Goal: Information Seeking & Learning: Compare options

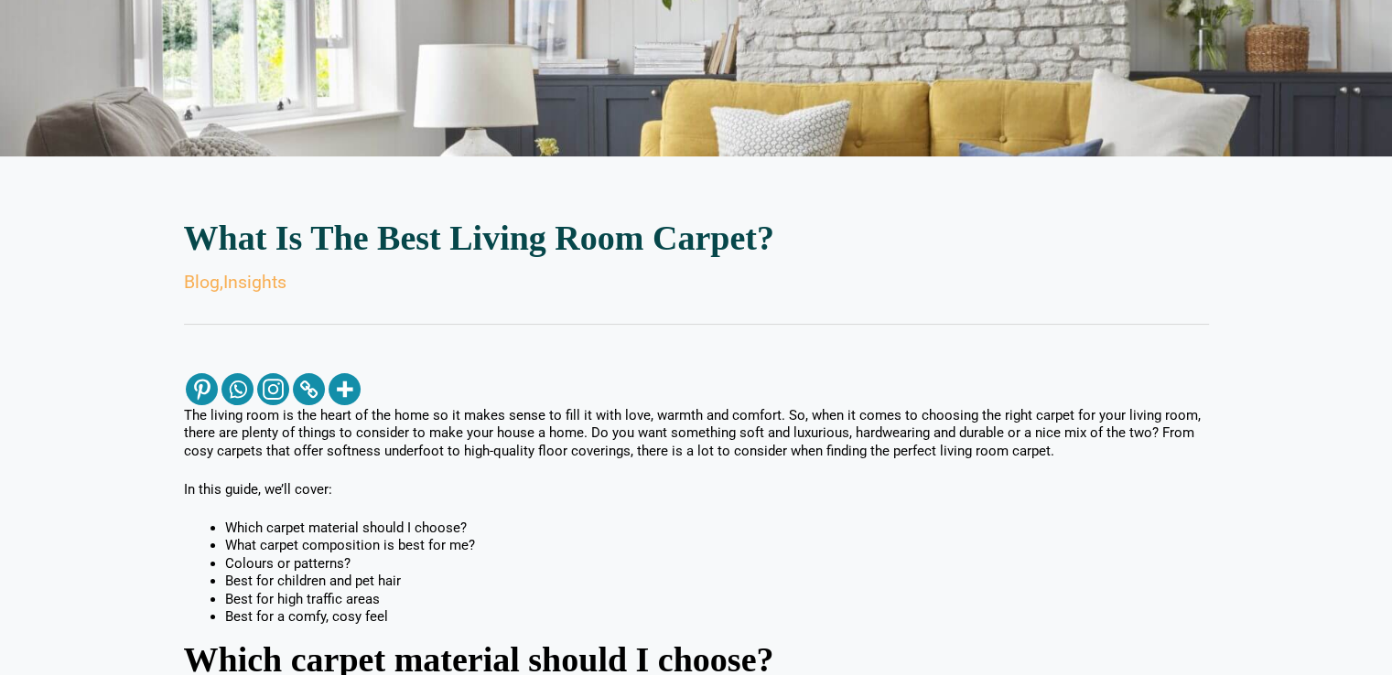
scroll to position [256, 0]
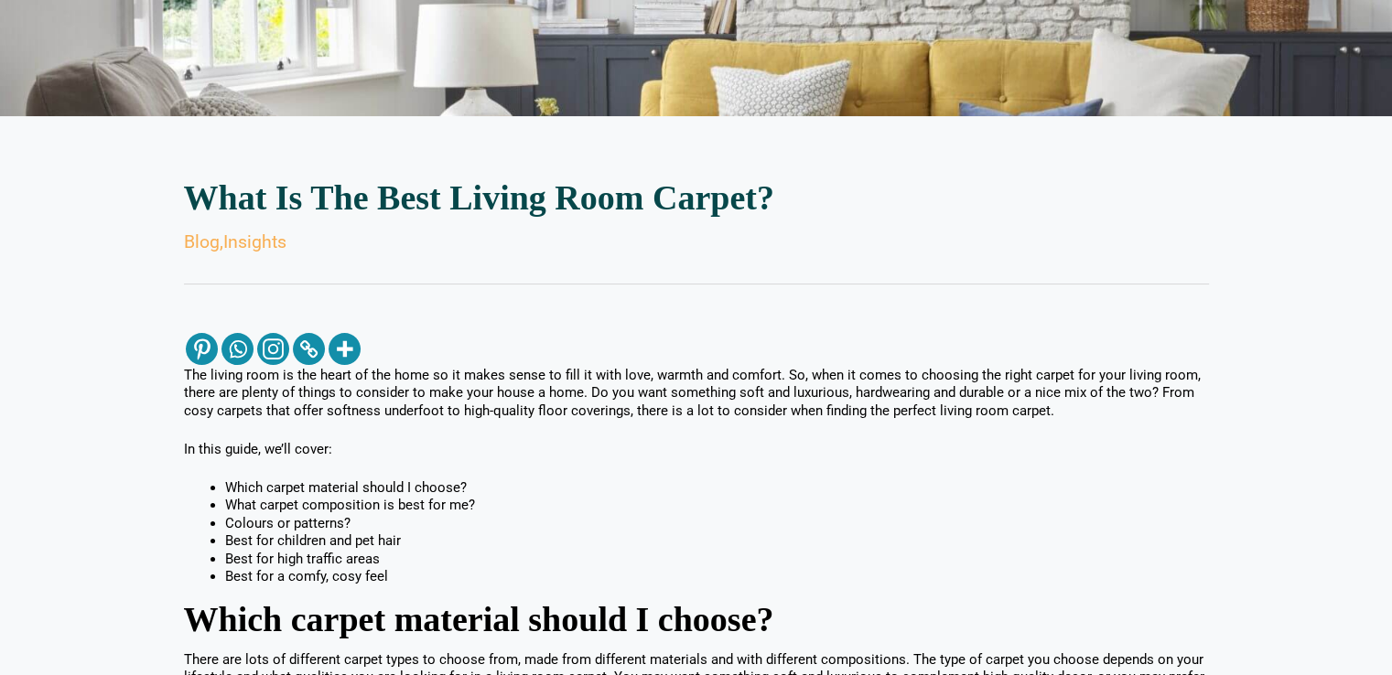
click at [1021, 457] on p "In this guide, we’ll cover:" at bounding box center [696, 450] width 1025 height 18
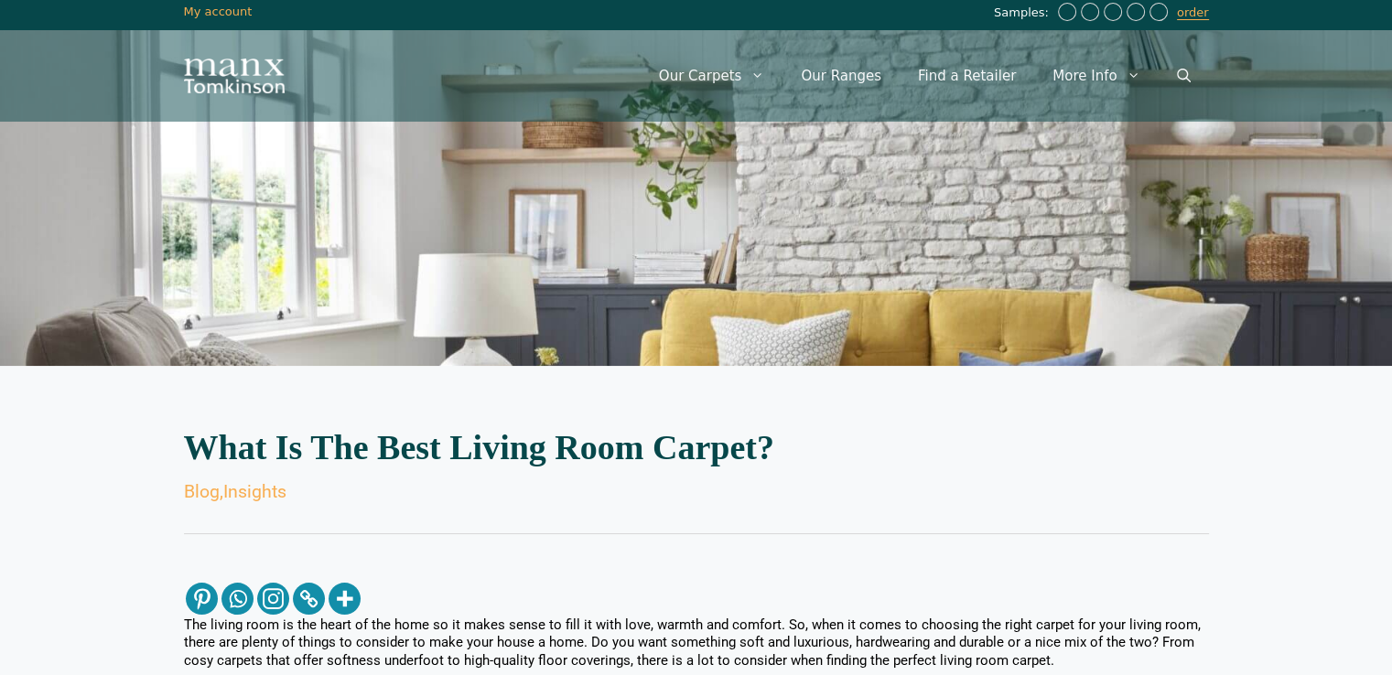
scroll to position [0, 0]
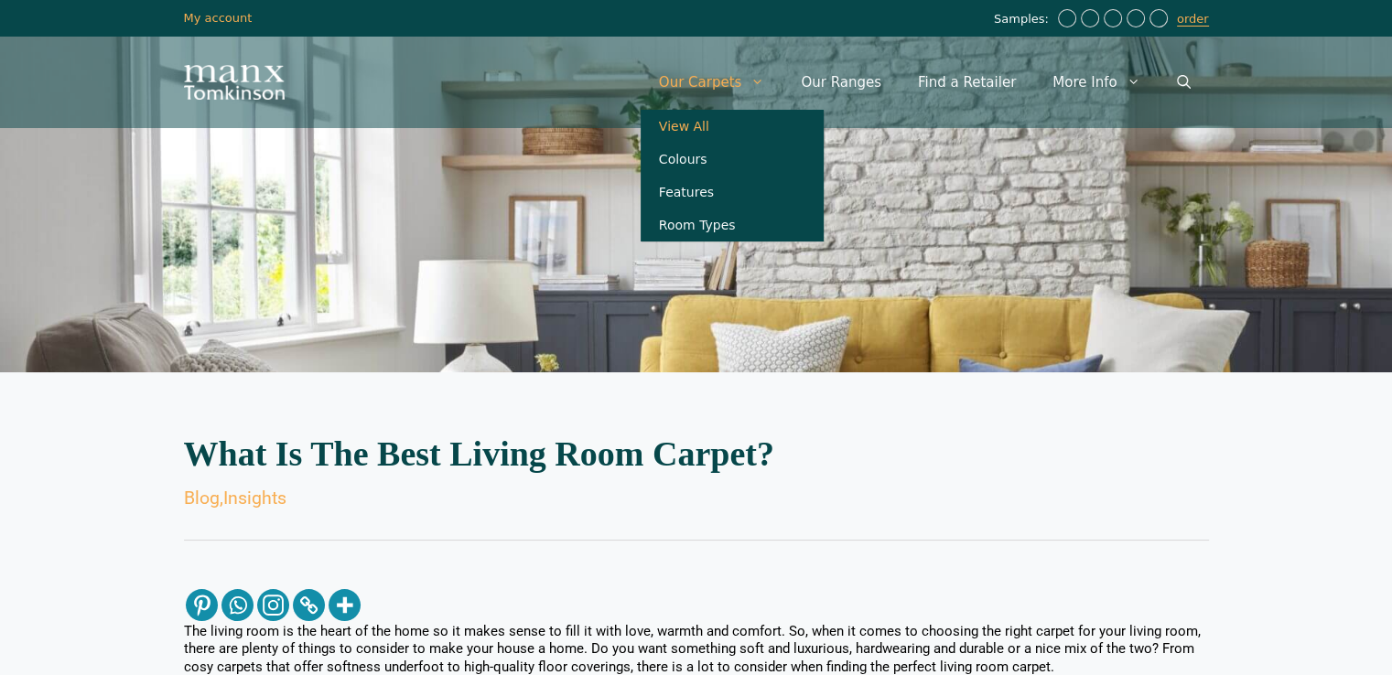
click at [705, 138] on link "View All" at bounding box center [732, 126] width 183 height 33
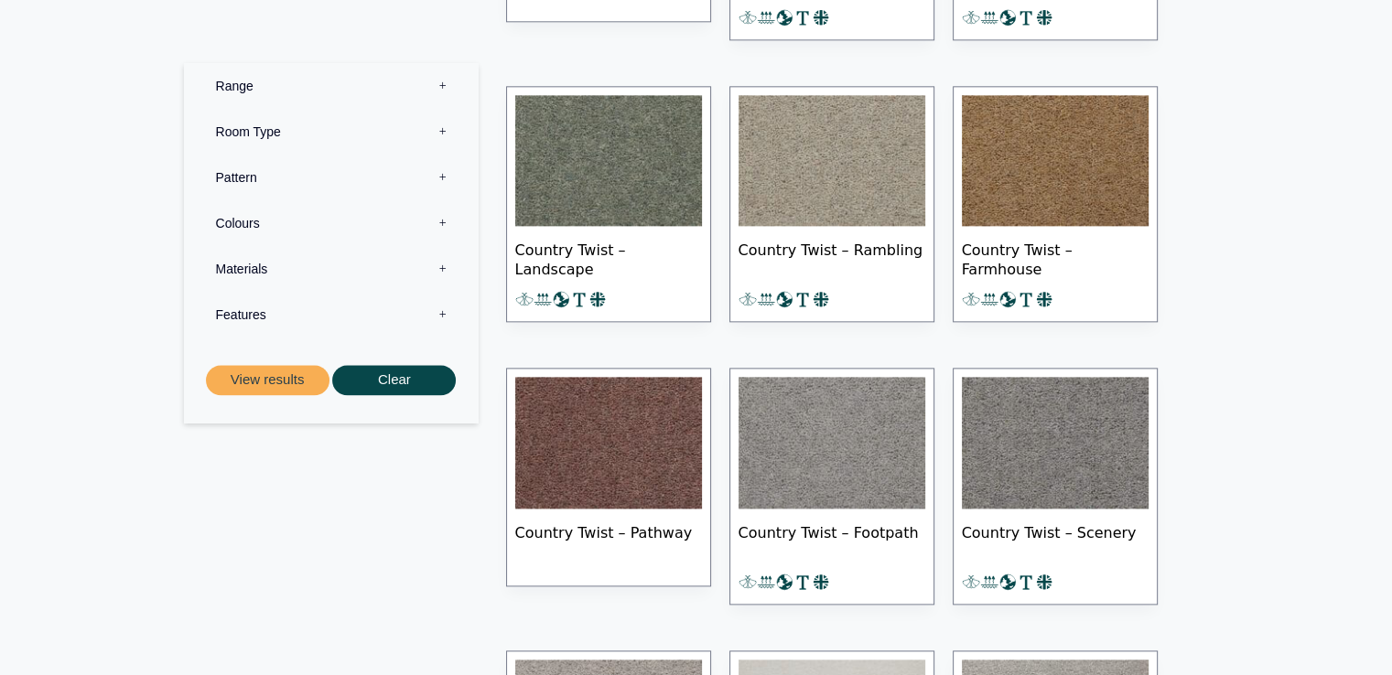
scroll to position [2416, 0]
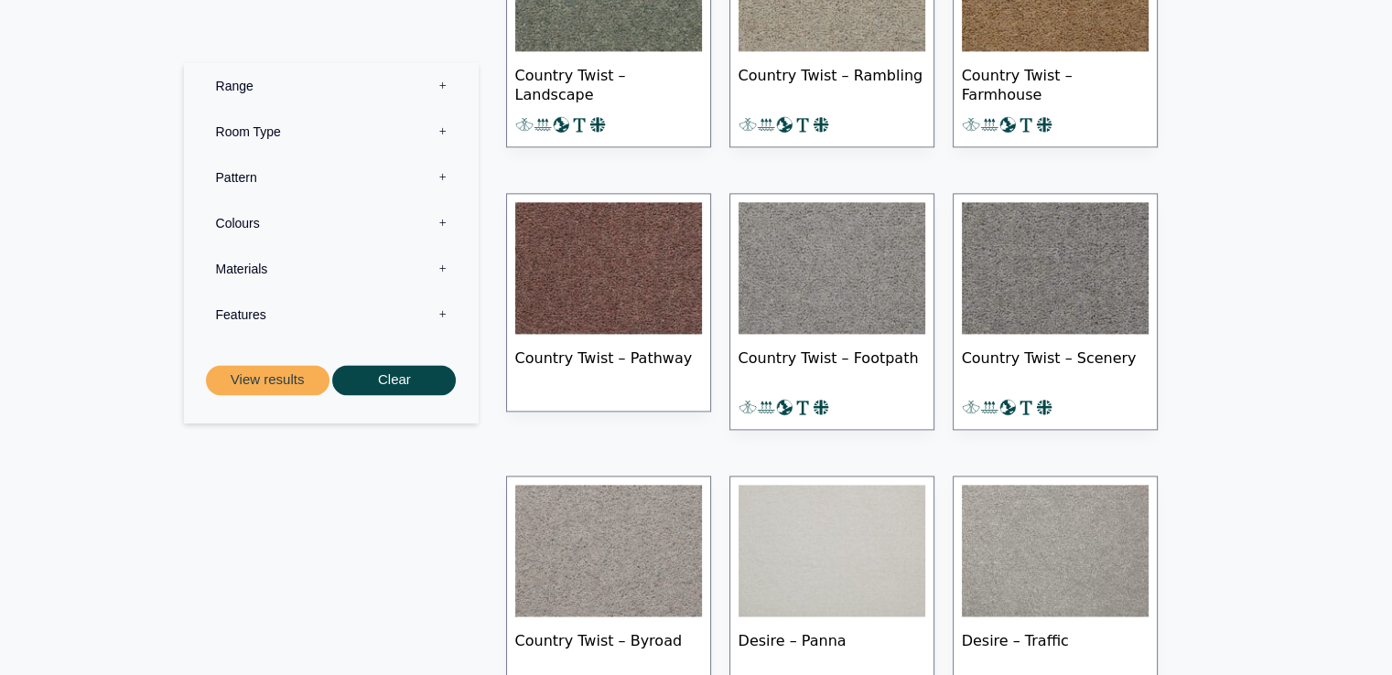
click at [226, 177] on label "Pattern 0" at bounding box center [331, 179] width 267 height 46
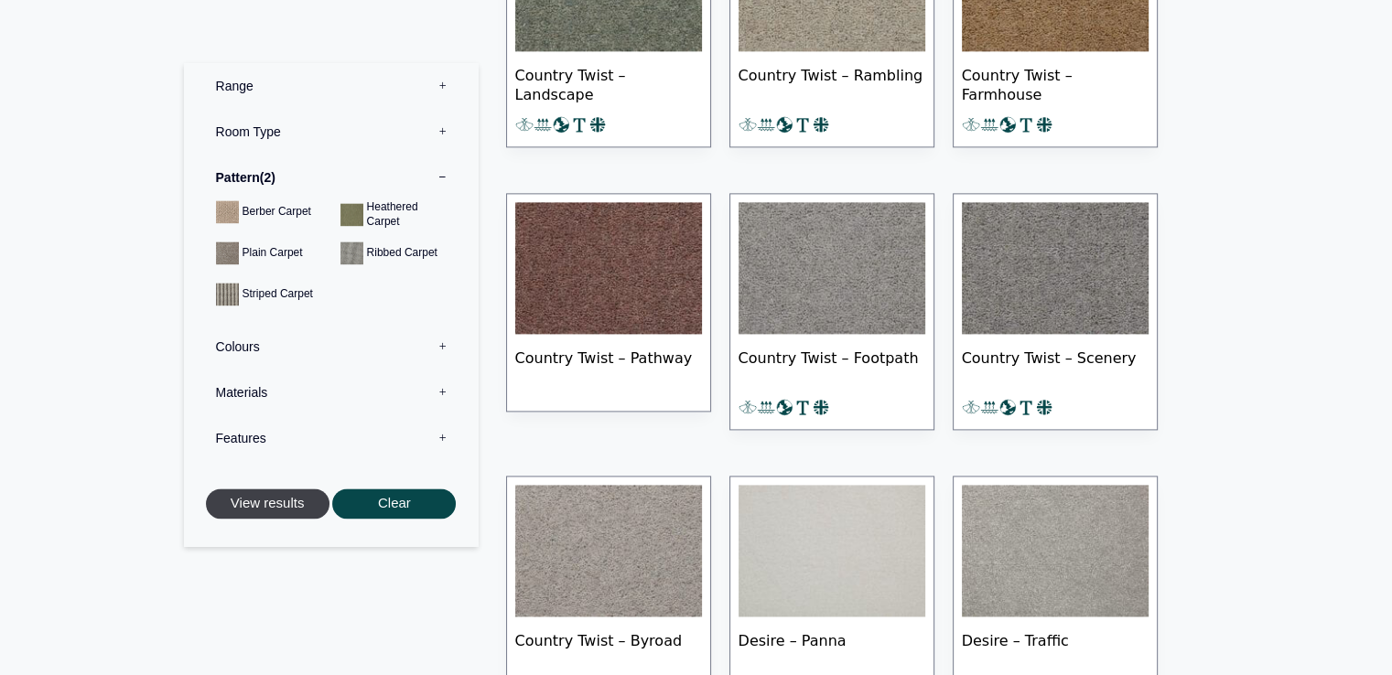
click at [271, 501] on button "View results" at bounding box center [268, 505] width 124 height 30
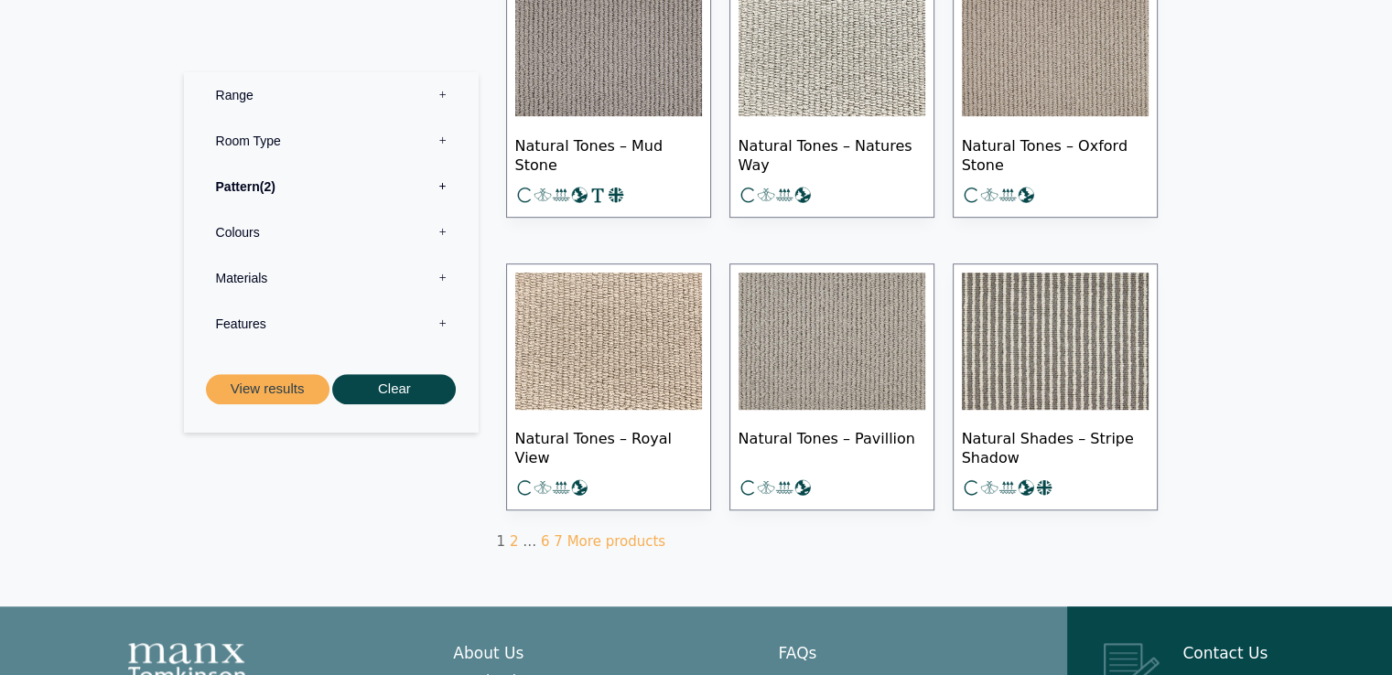
scroll to position [1025, 0]
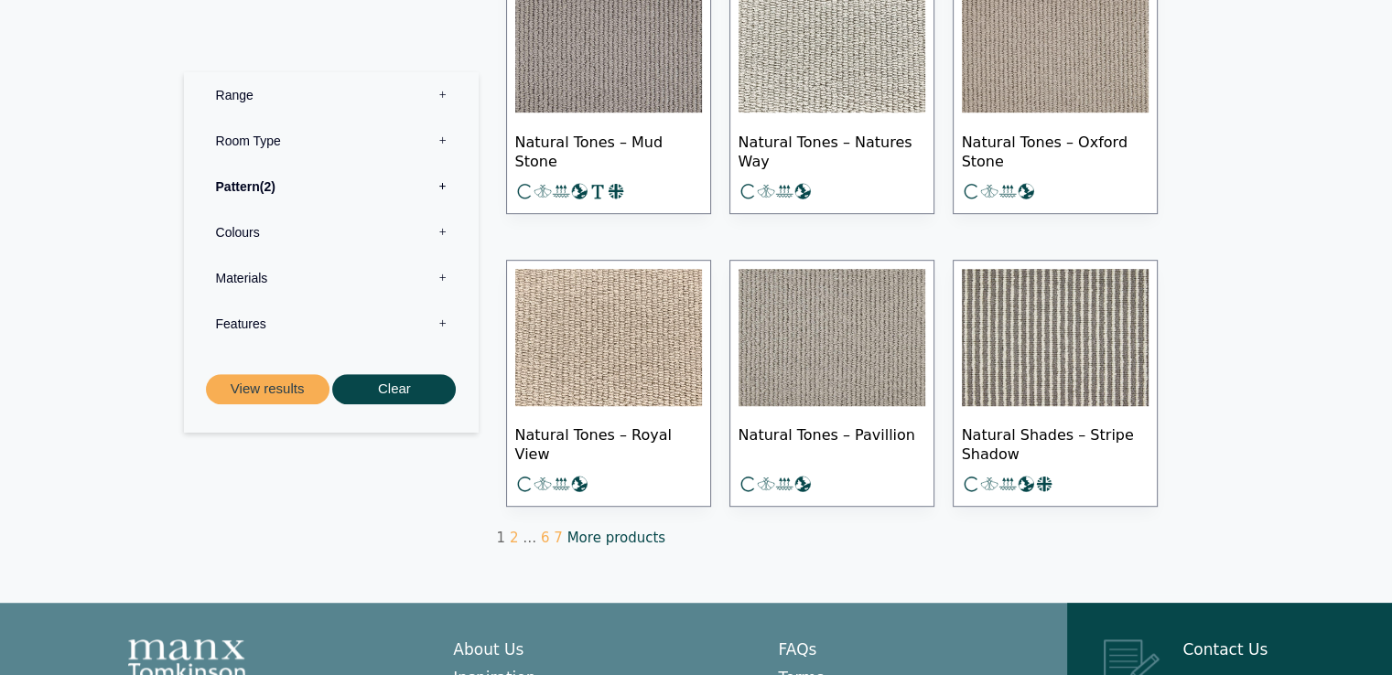
click at [584, 530] on link "More products" at bounding box center [616, 538] width 98 height 16
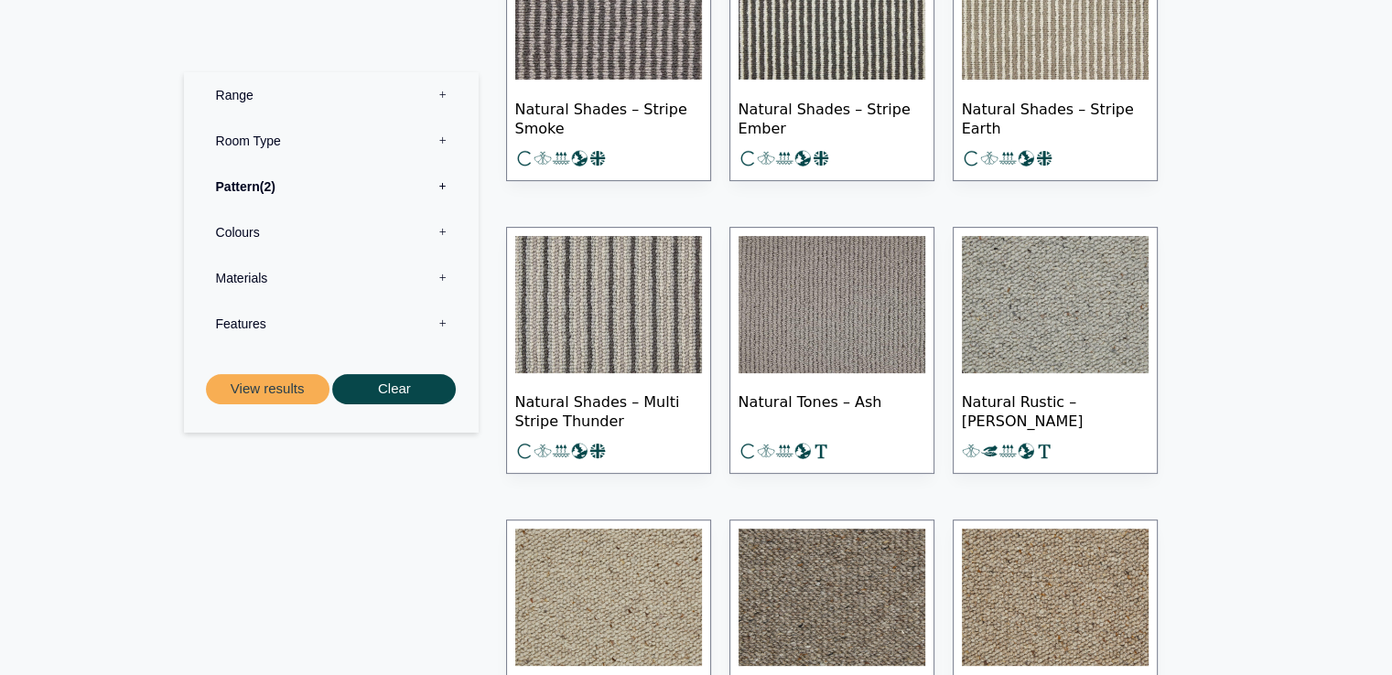
scroll to position [476, 0]
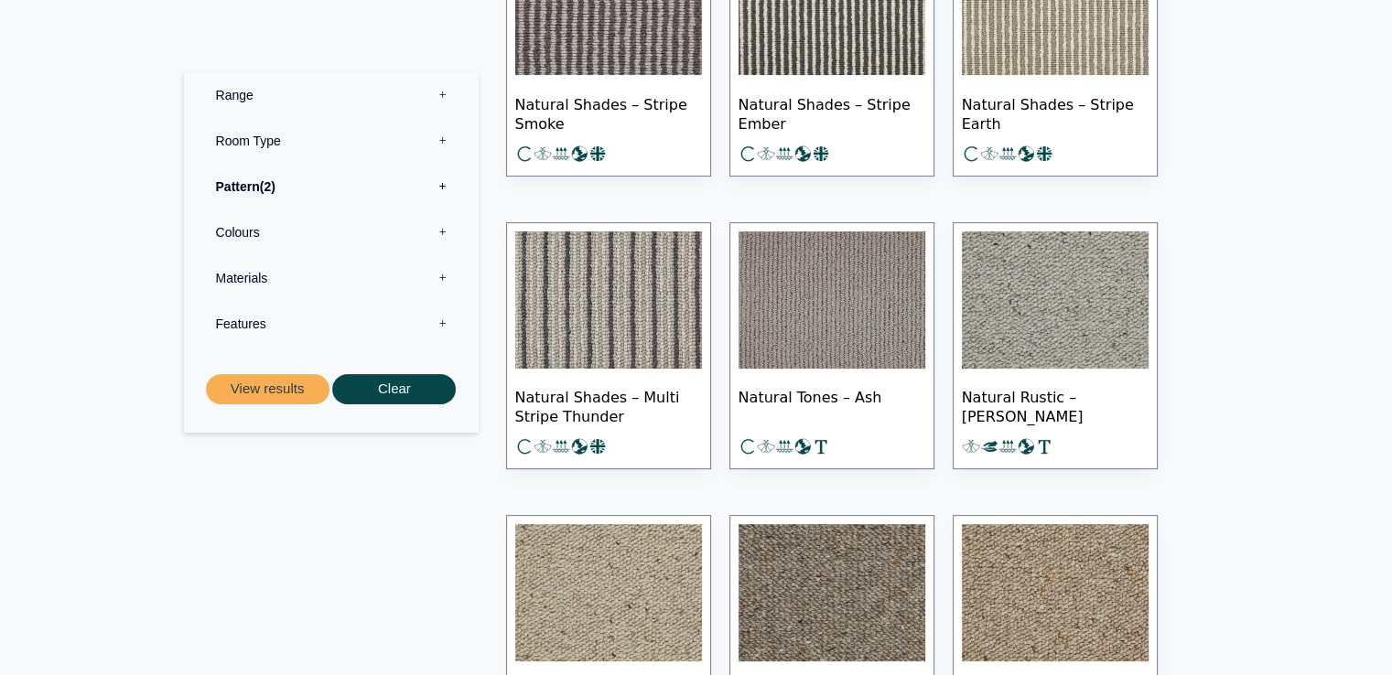
click at [575, 335] on img at bounding box center [608, 299] width 187 height 137
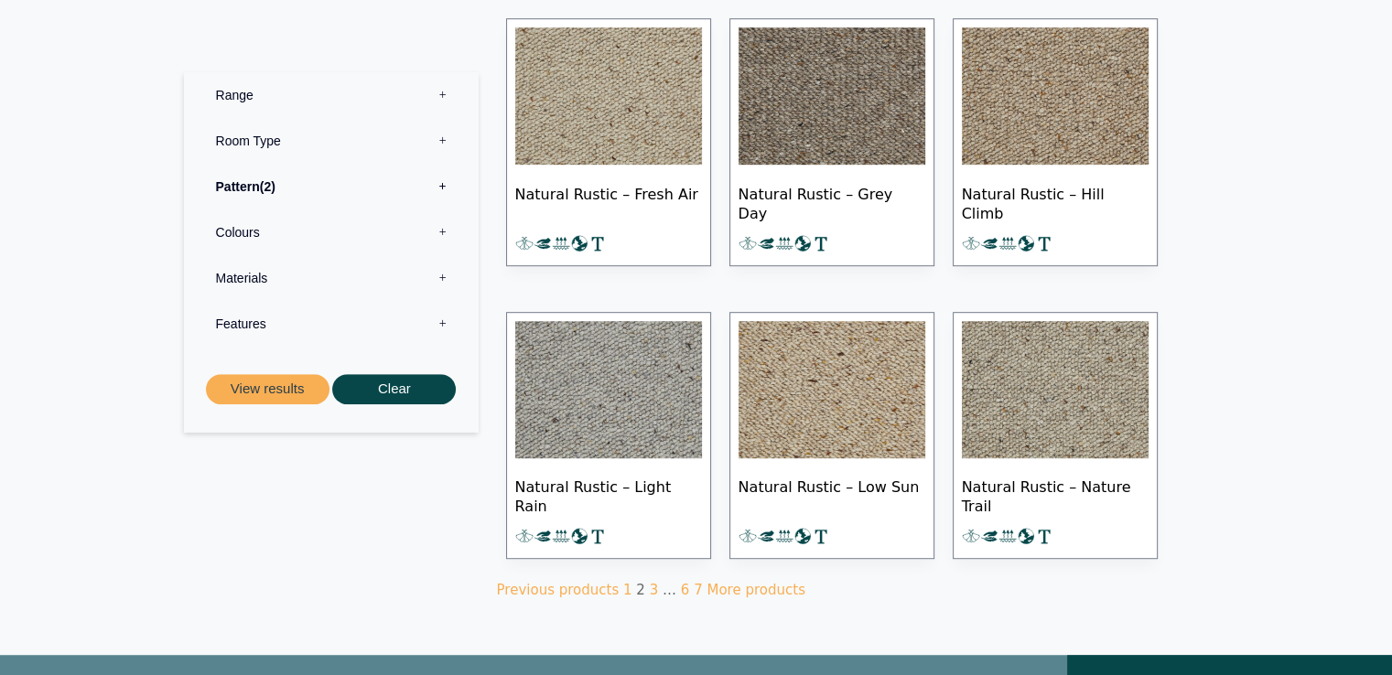
scroll to position [988, 0]
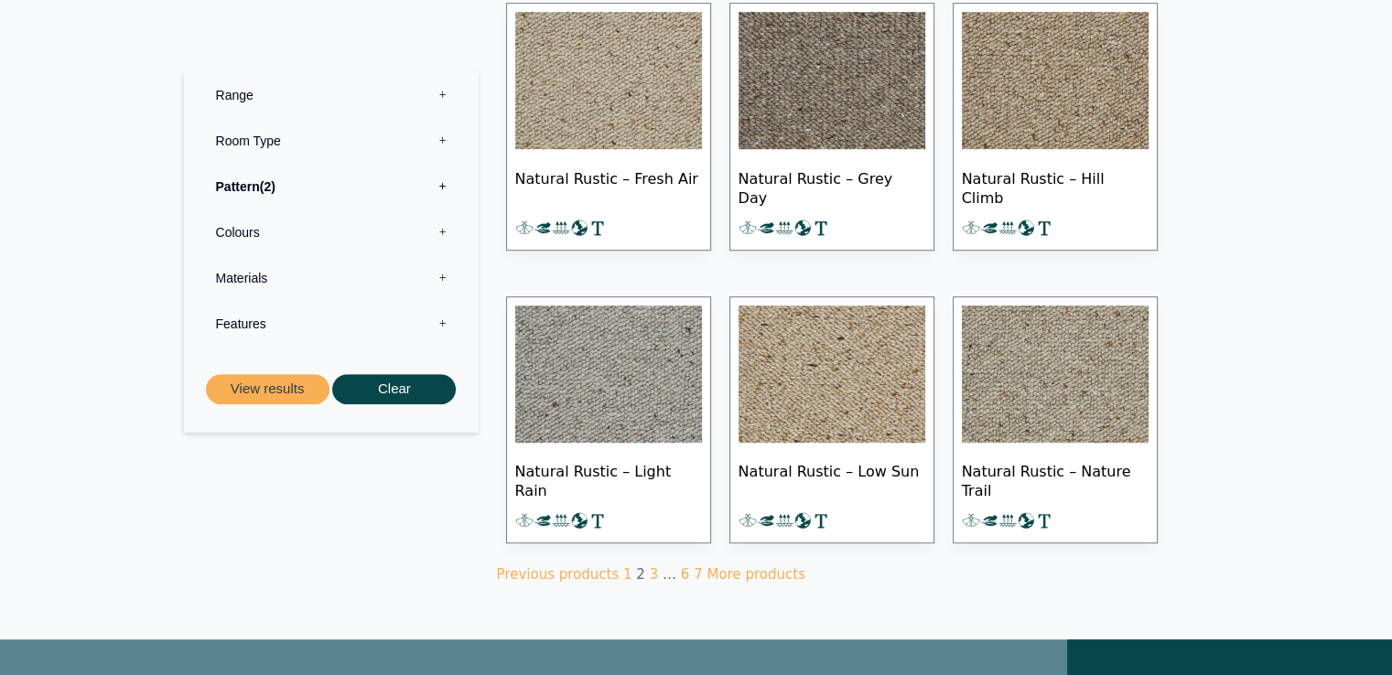
click at [1018, 377] on img at bounding box center [1055, 374] width 187 height 137
click at [572, 360] on img at bounding box center [608, 374] width 187 height 137
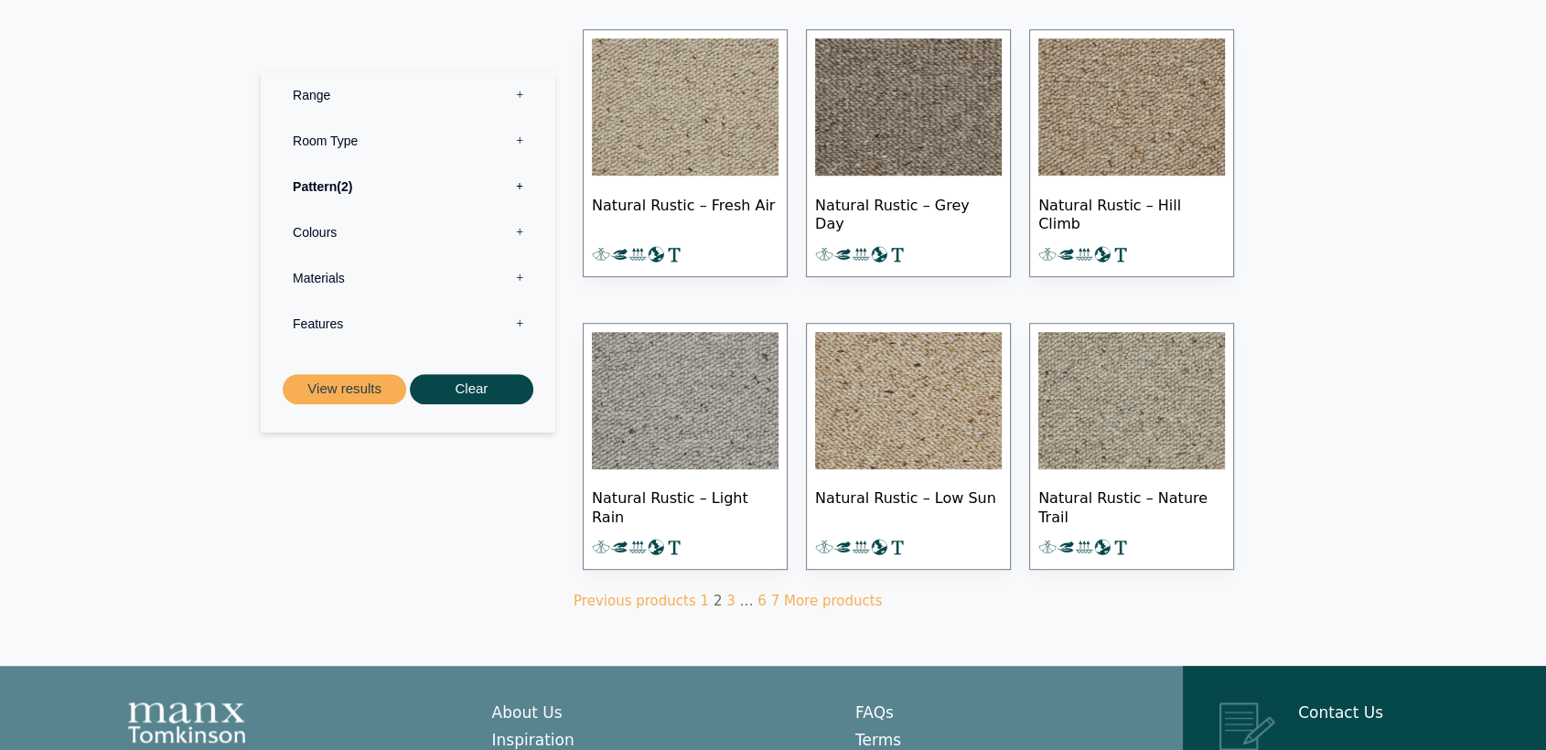
click at [310, 275] on label "Materials 0" at bounding box center [408, 278] width 267 height 46
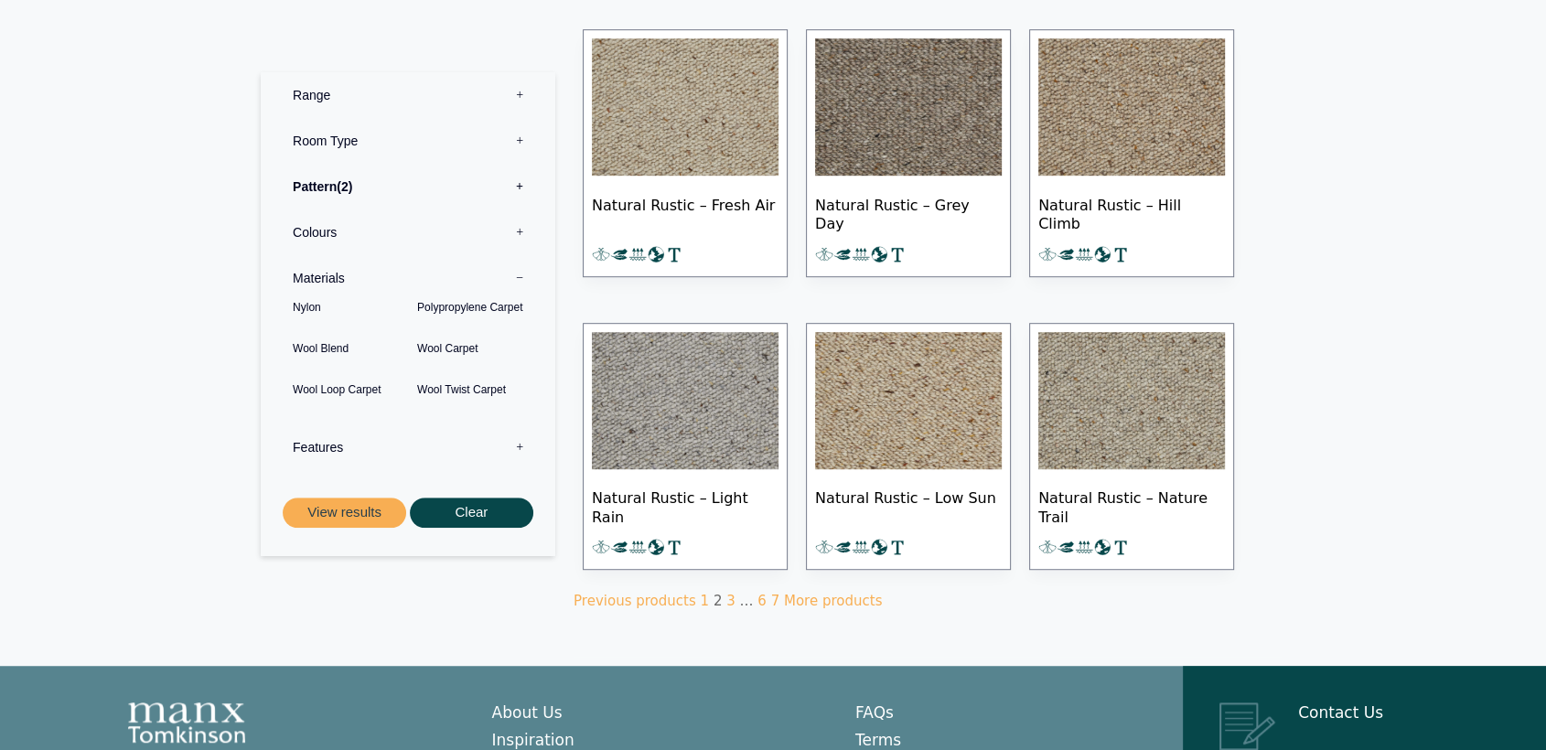
click at [307, 237] on label "Colours 0" at bounding box center [408, 233] width 267 height 46
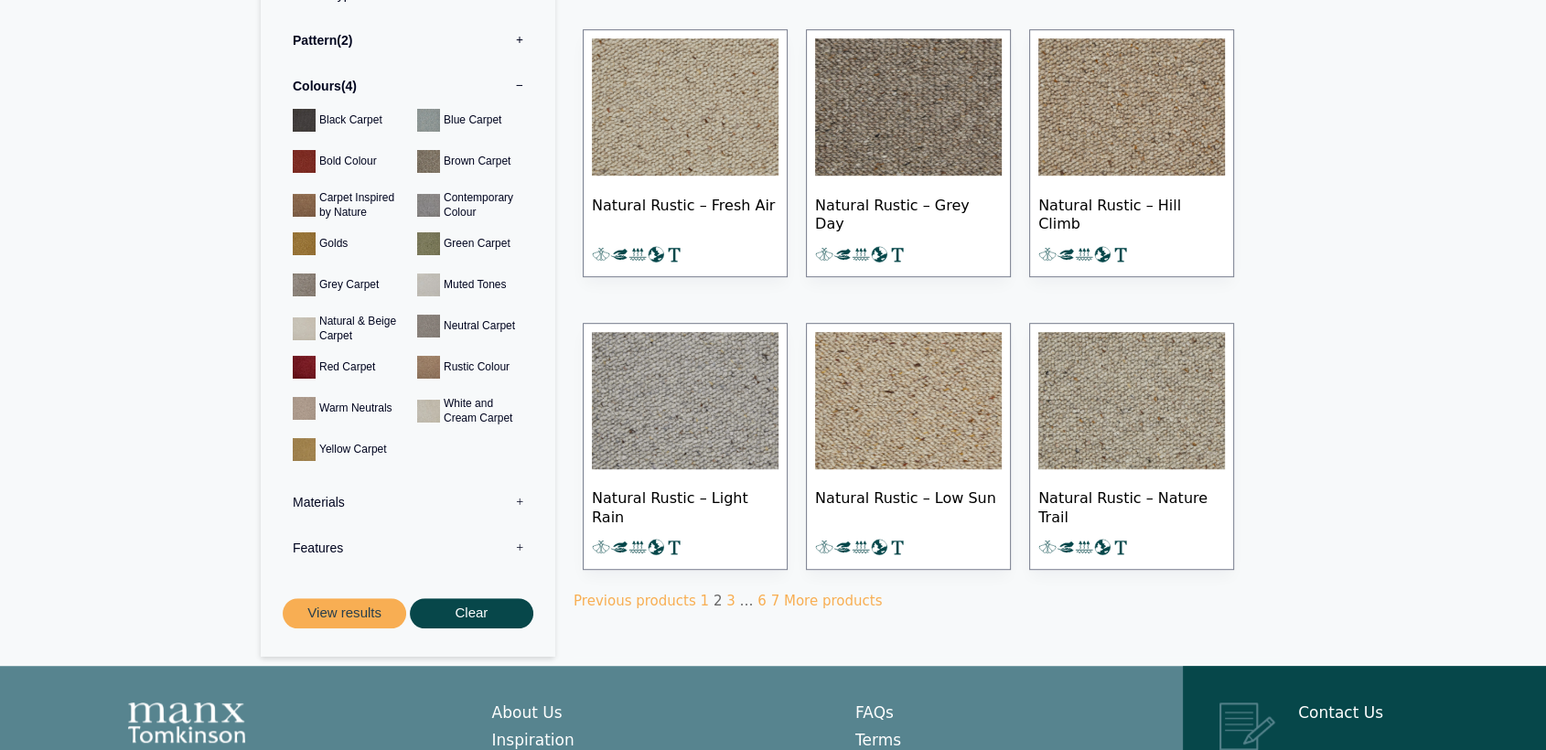
scroll to position [57, 0]
click at [317, 598] on button "View results" at bounding box center [345, 613] width 124 height 30
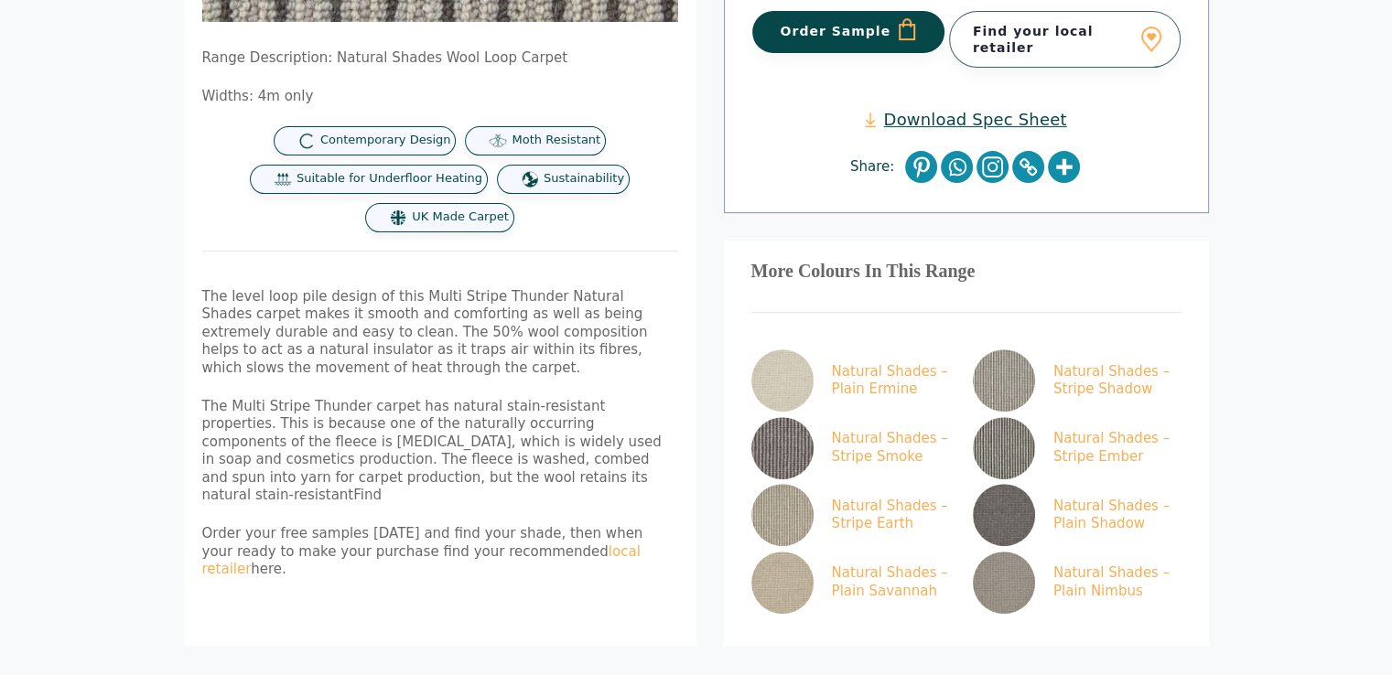
scroll to position [598, 0]
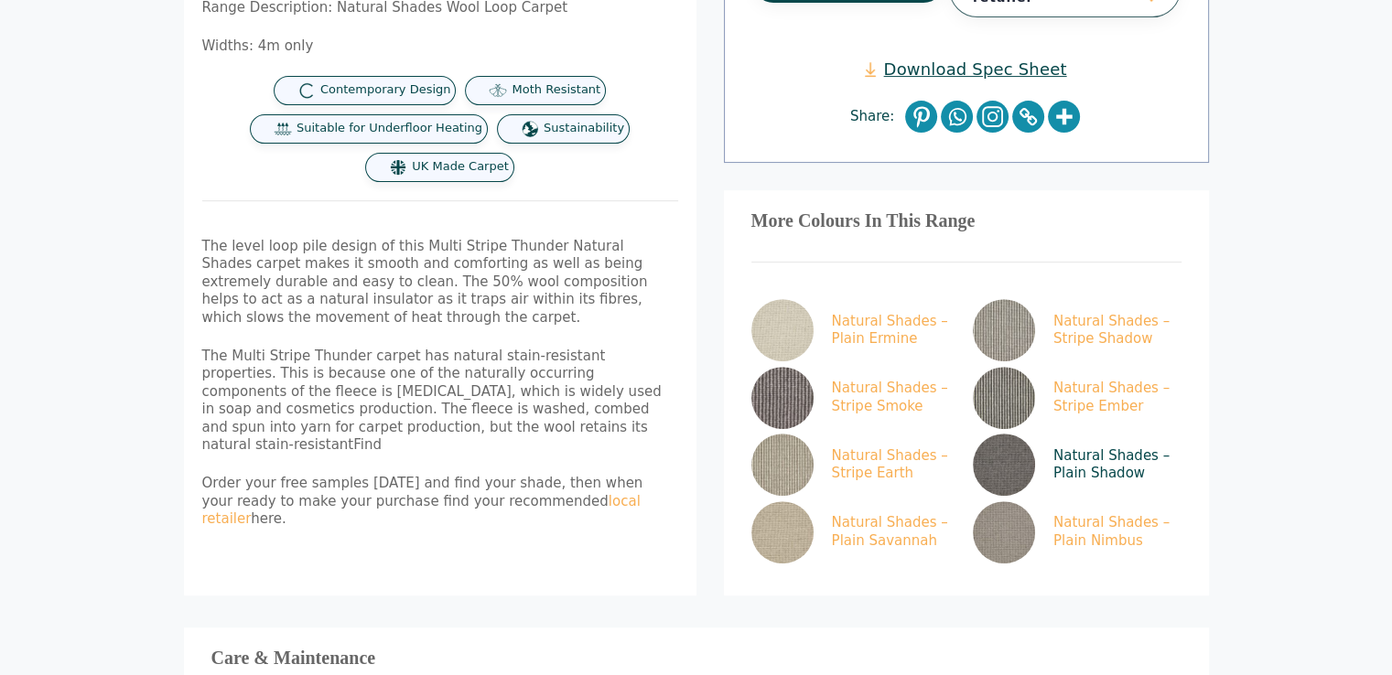
click at [992, 462] on img at bounding box center [1004, 465] width 62 height 62
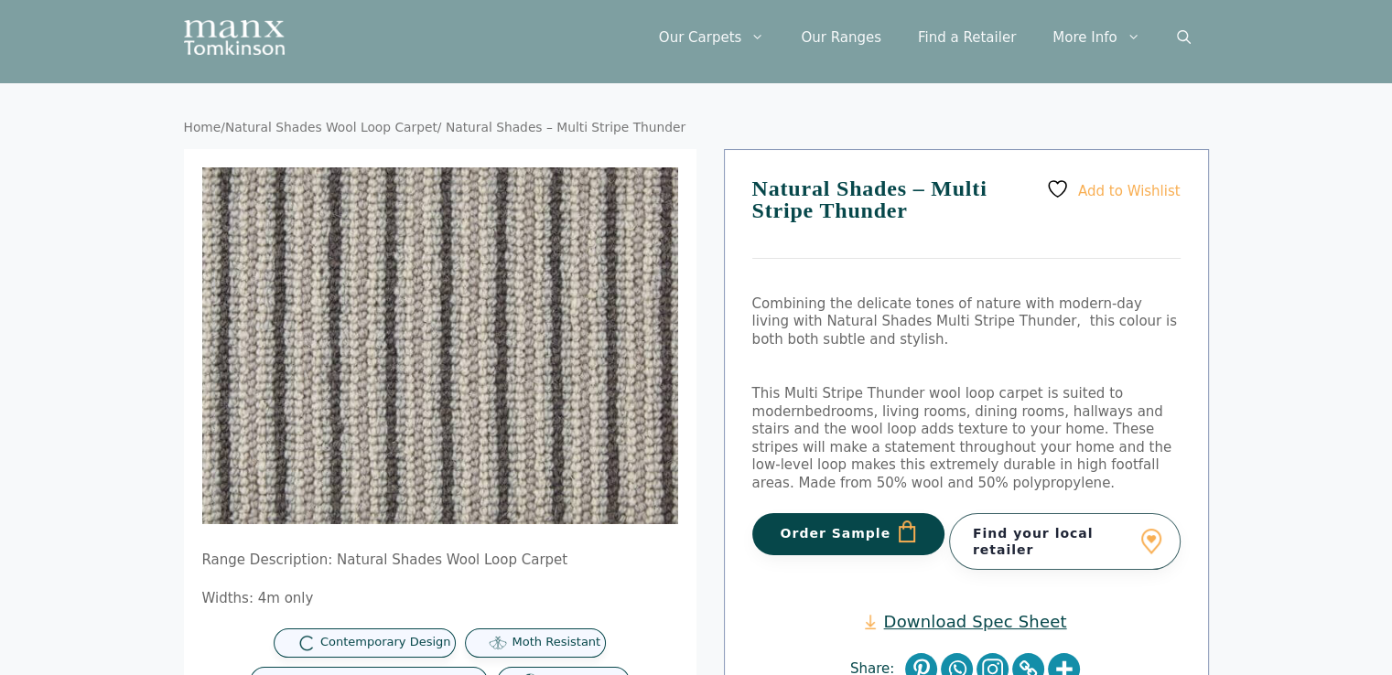
scroll to position [0, 0]
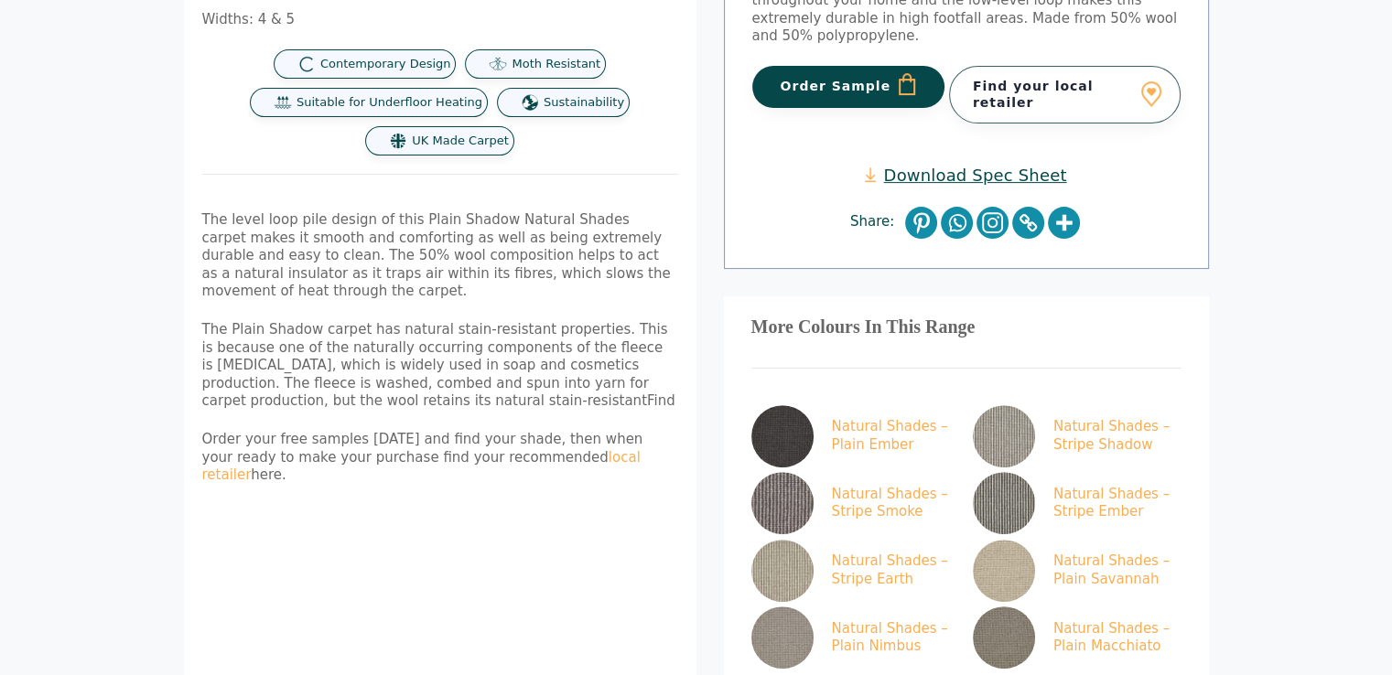
scroll to position [512, 0]
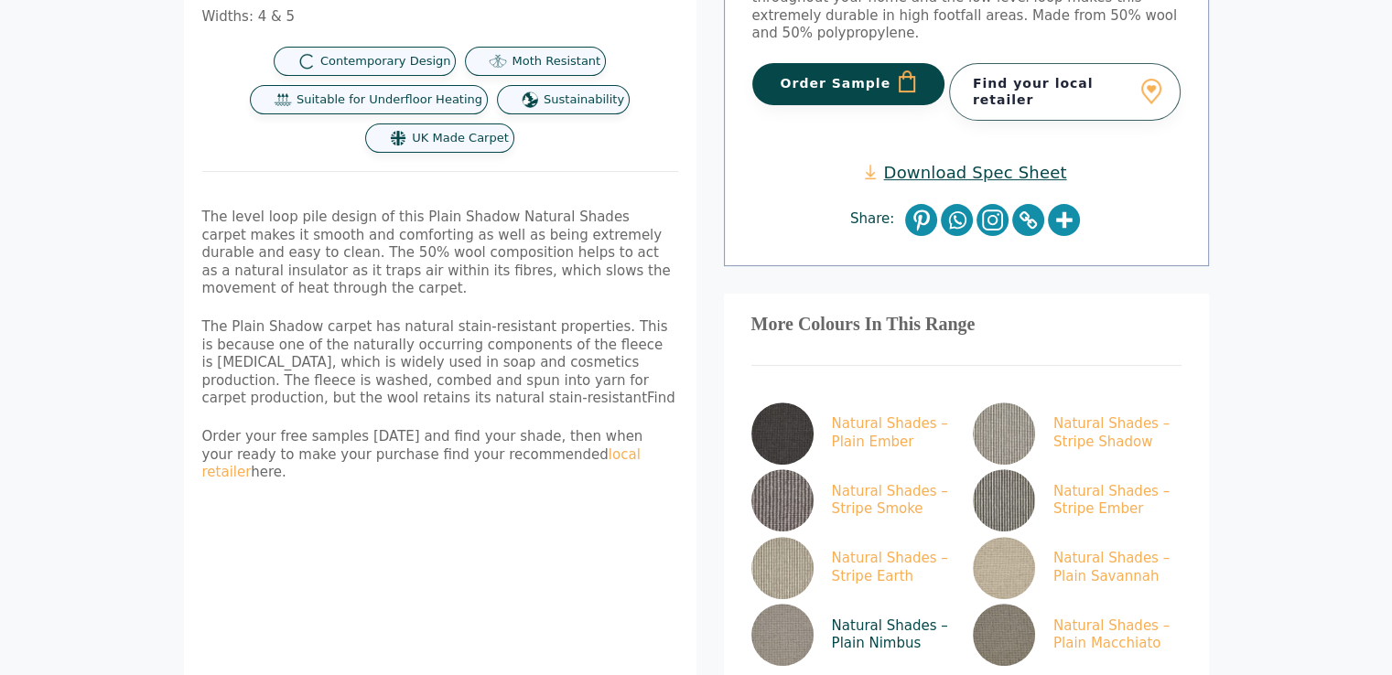
click at [905, 611] on link "Natural Shades – Plain Nimbus" at bounding box center [851, 635] width 201 height 62
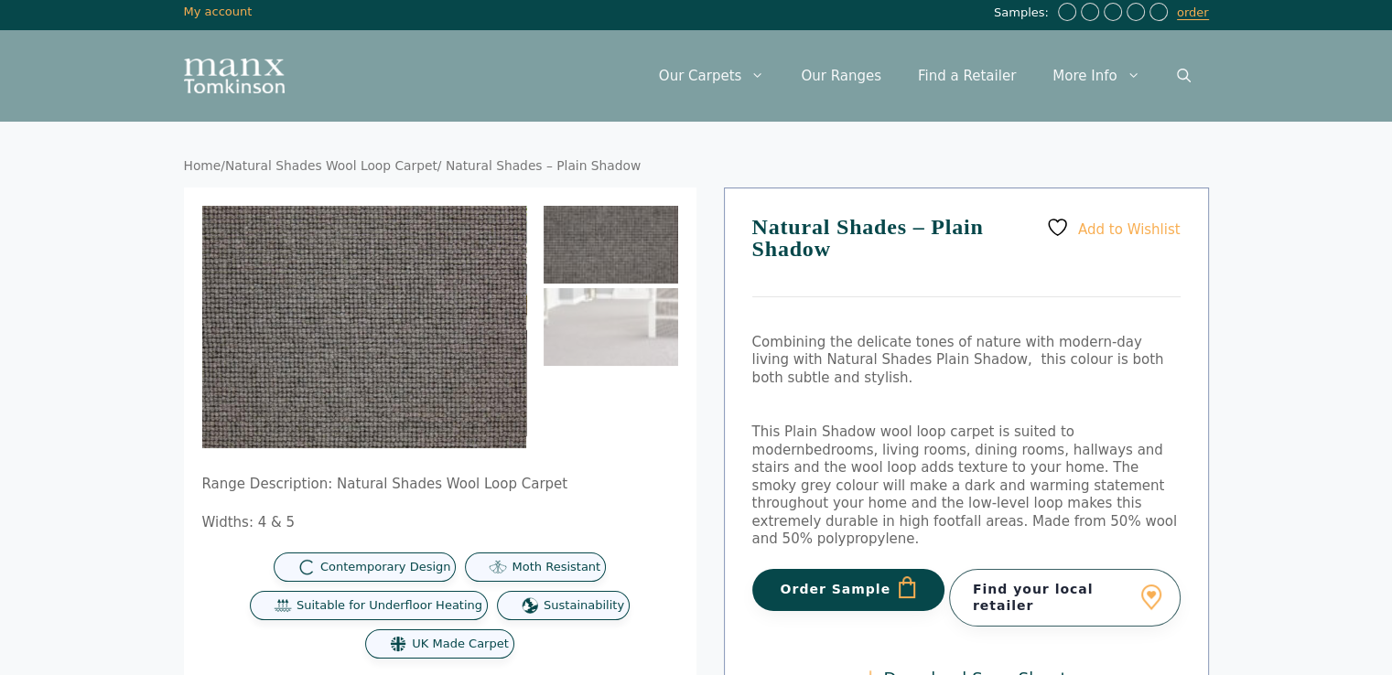
scroll to position [0, 0]
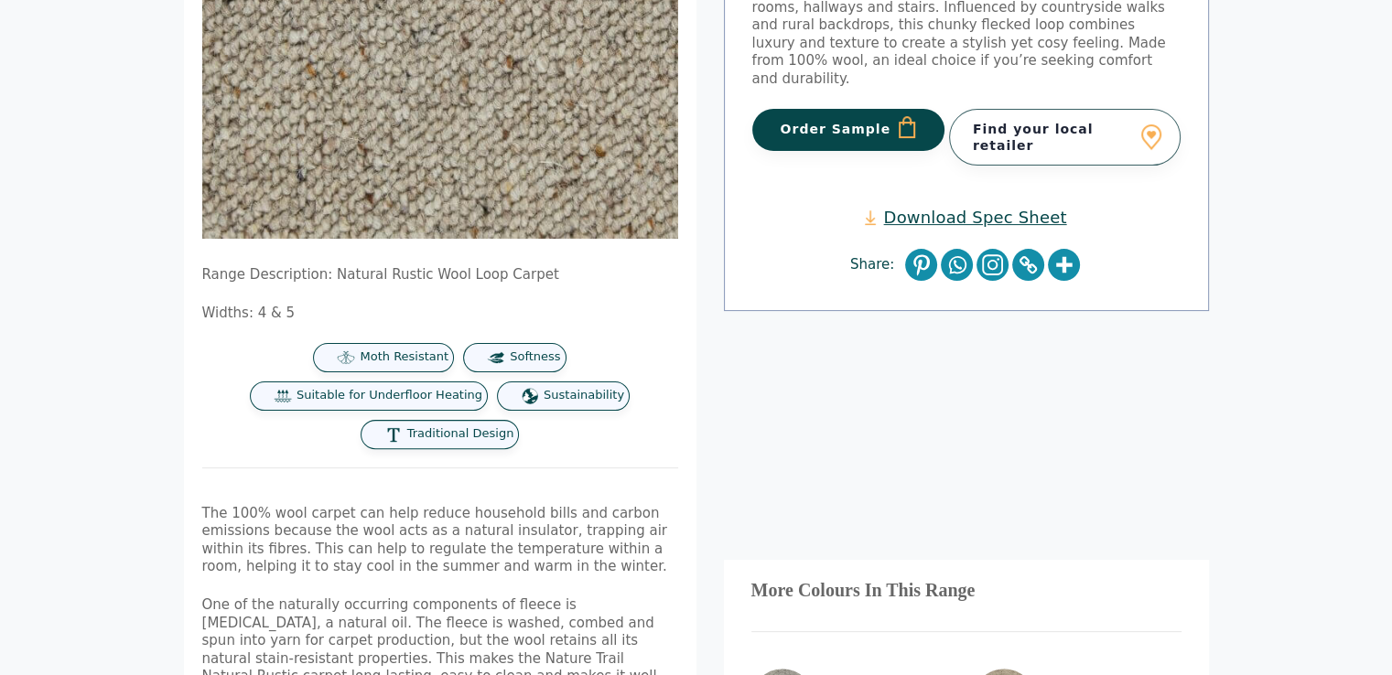
scroll to position [439, 0]
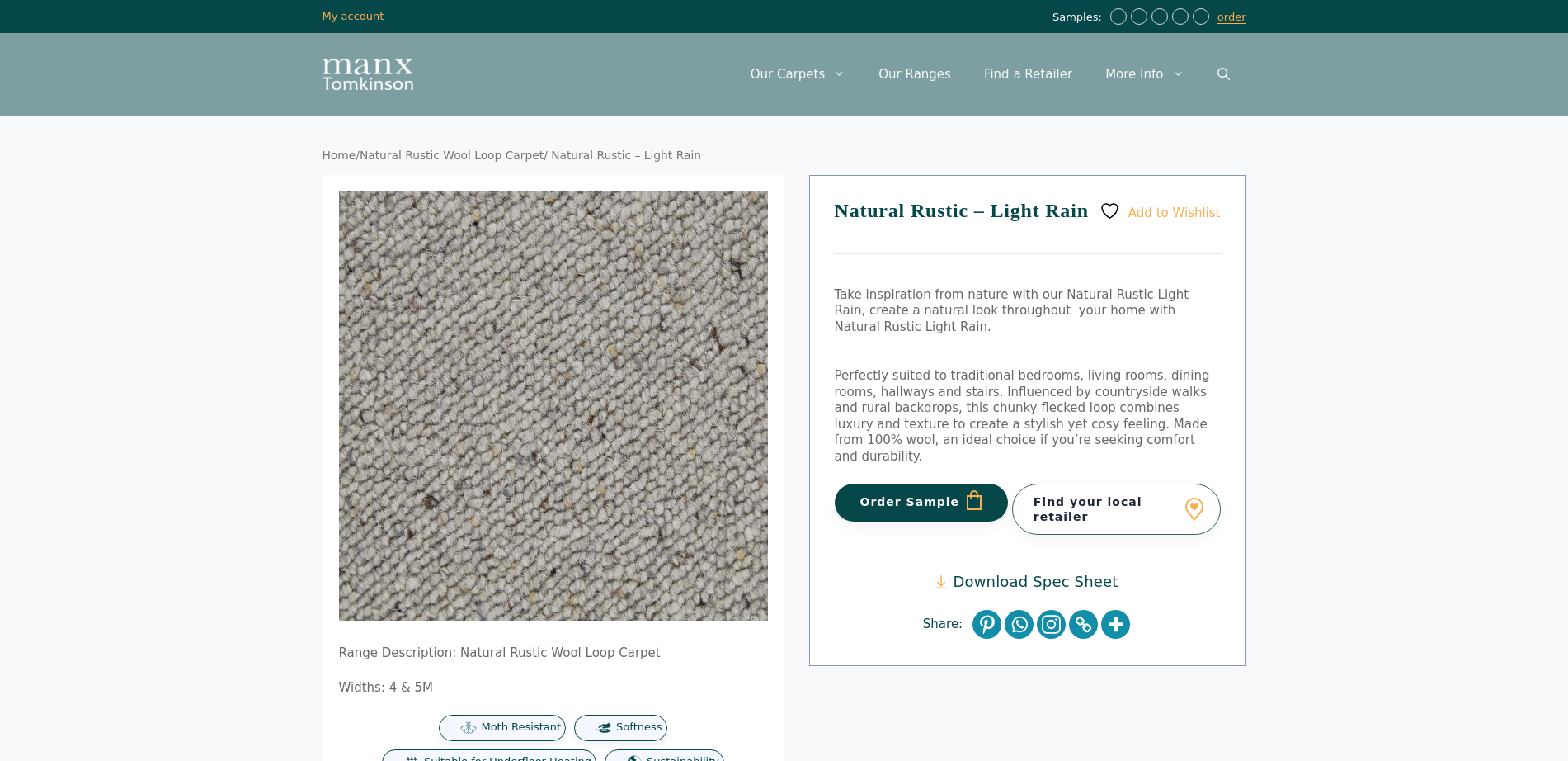
click at [314, 257] on div "Home / Natural Rustic Wool Loop Carpet / Natural Rustic – Light Rain Range Desc…" at bounding box center [784, 711] width 990 height 1193
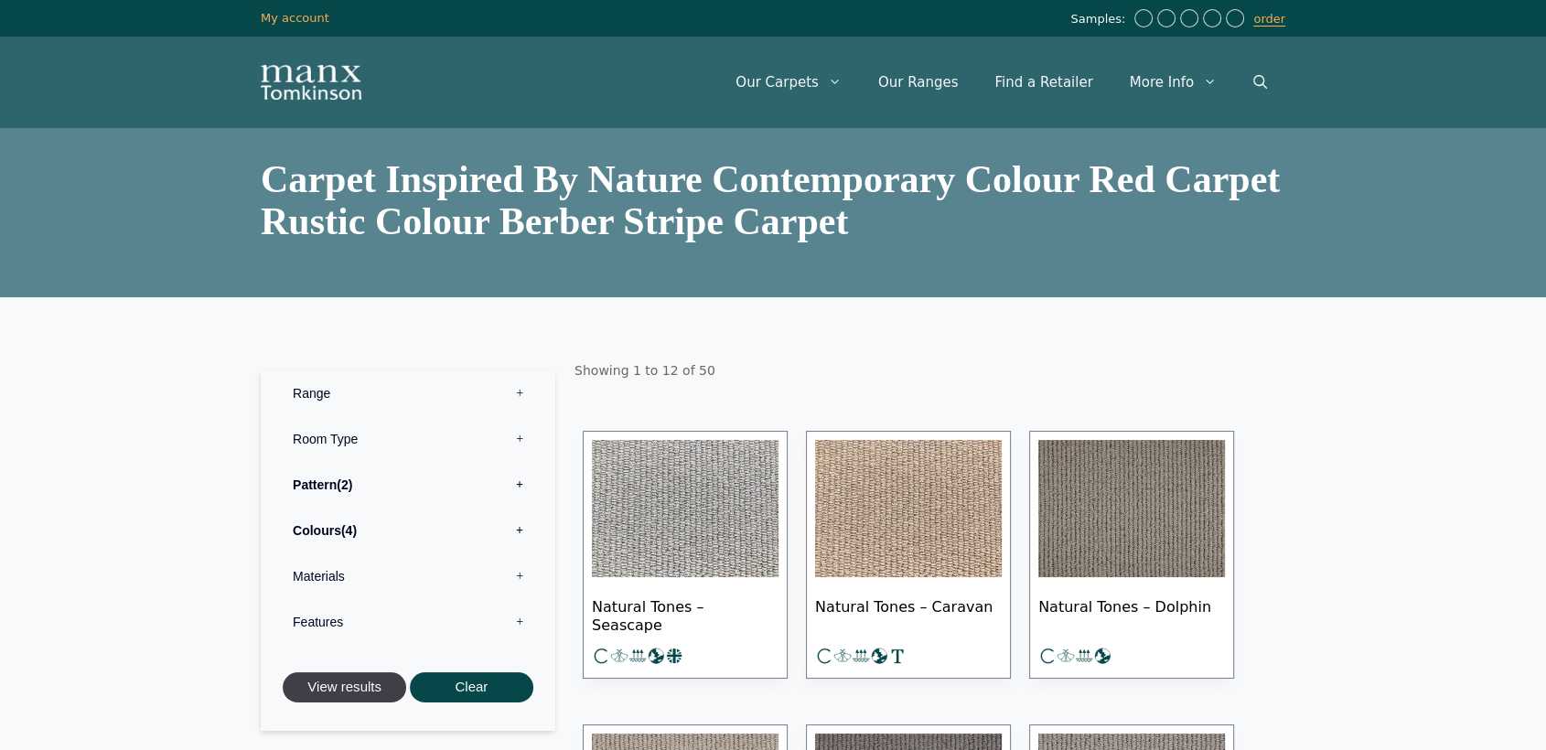
click at [345, 695] on button "View results" at bounding box center [345, 688] width 124 height 30
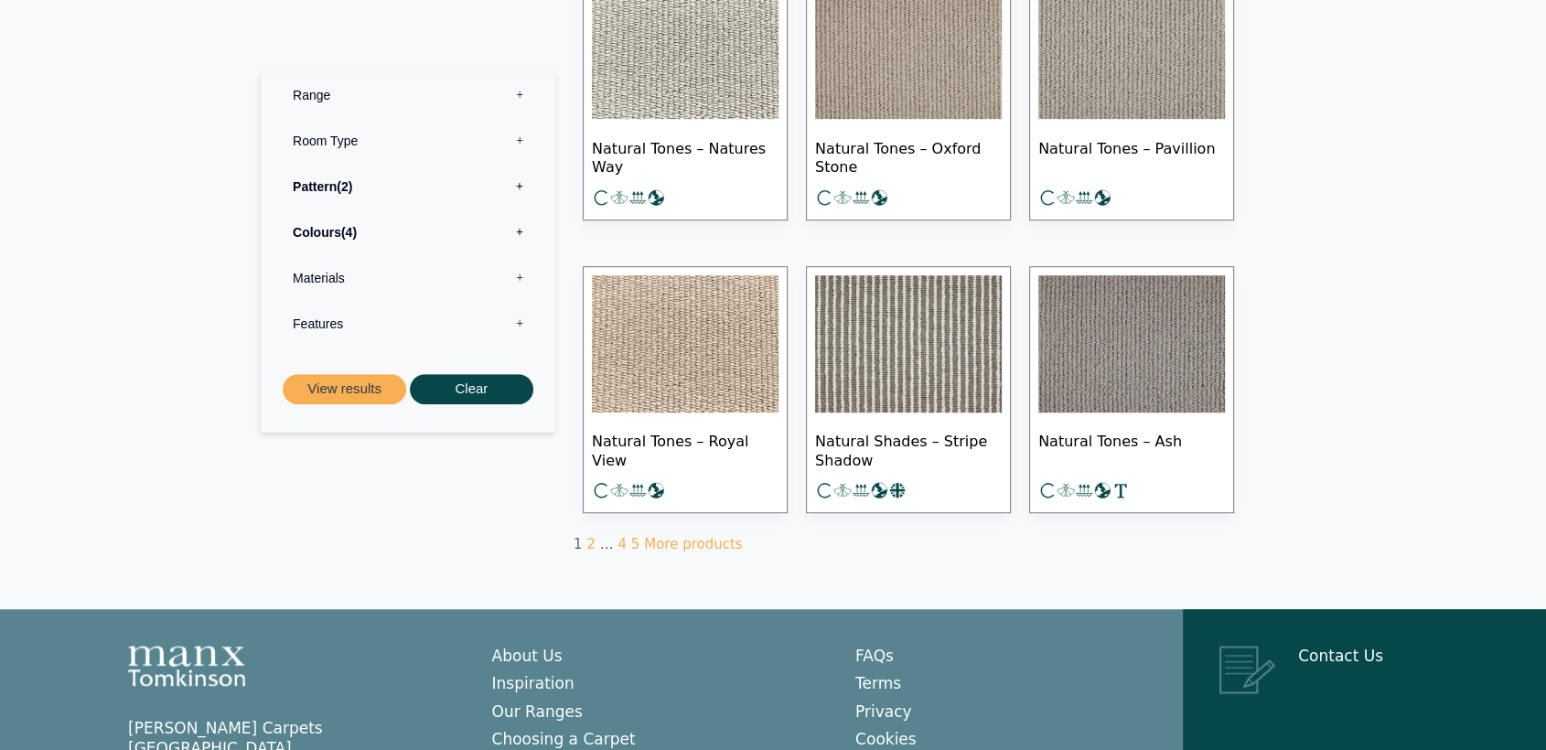
scroll to position [1057, 0]
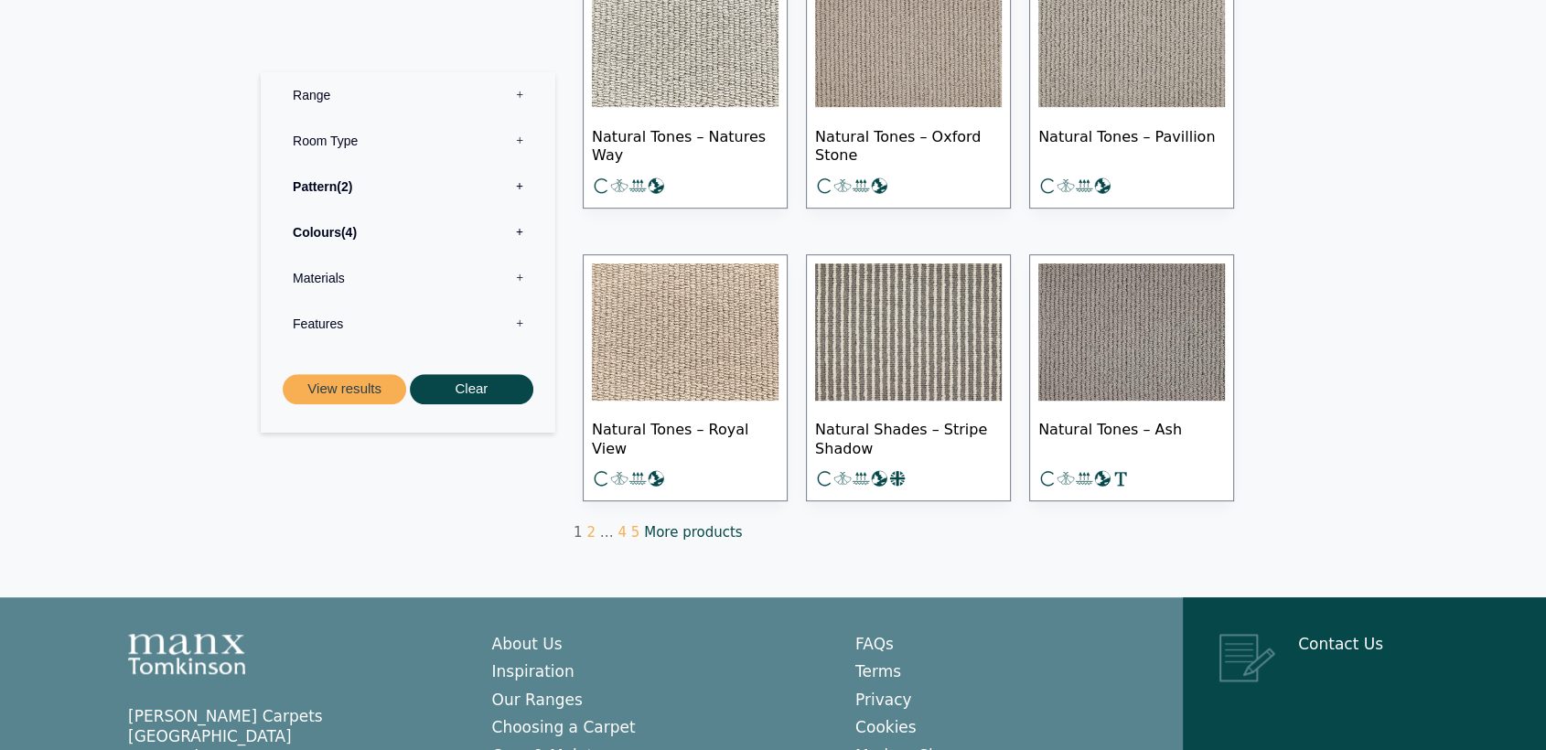
click at [675, 525] on link "More products" at bounding box center [693, 532] width 98 height 16
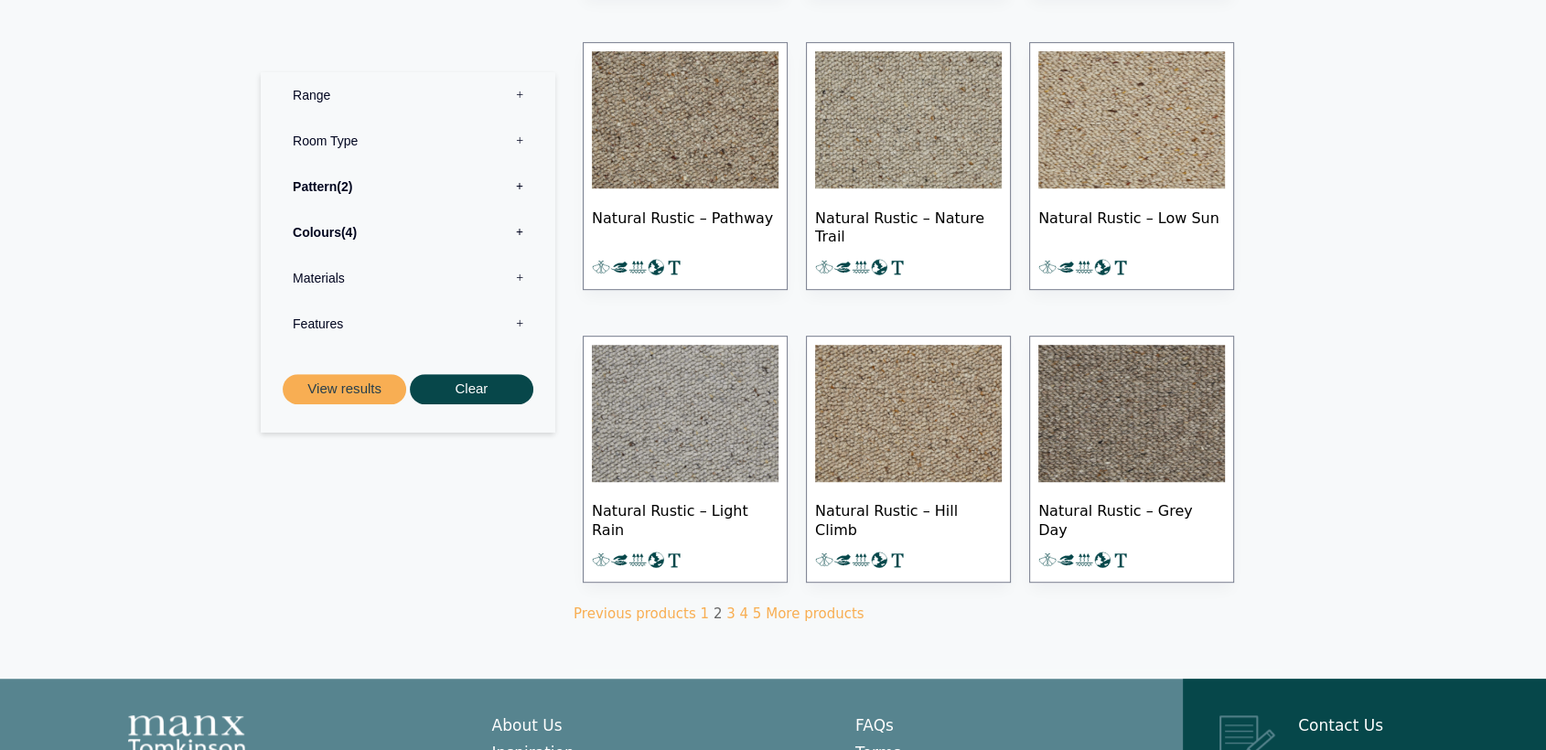
scroll to position [1017, 0]
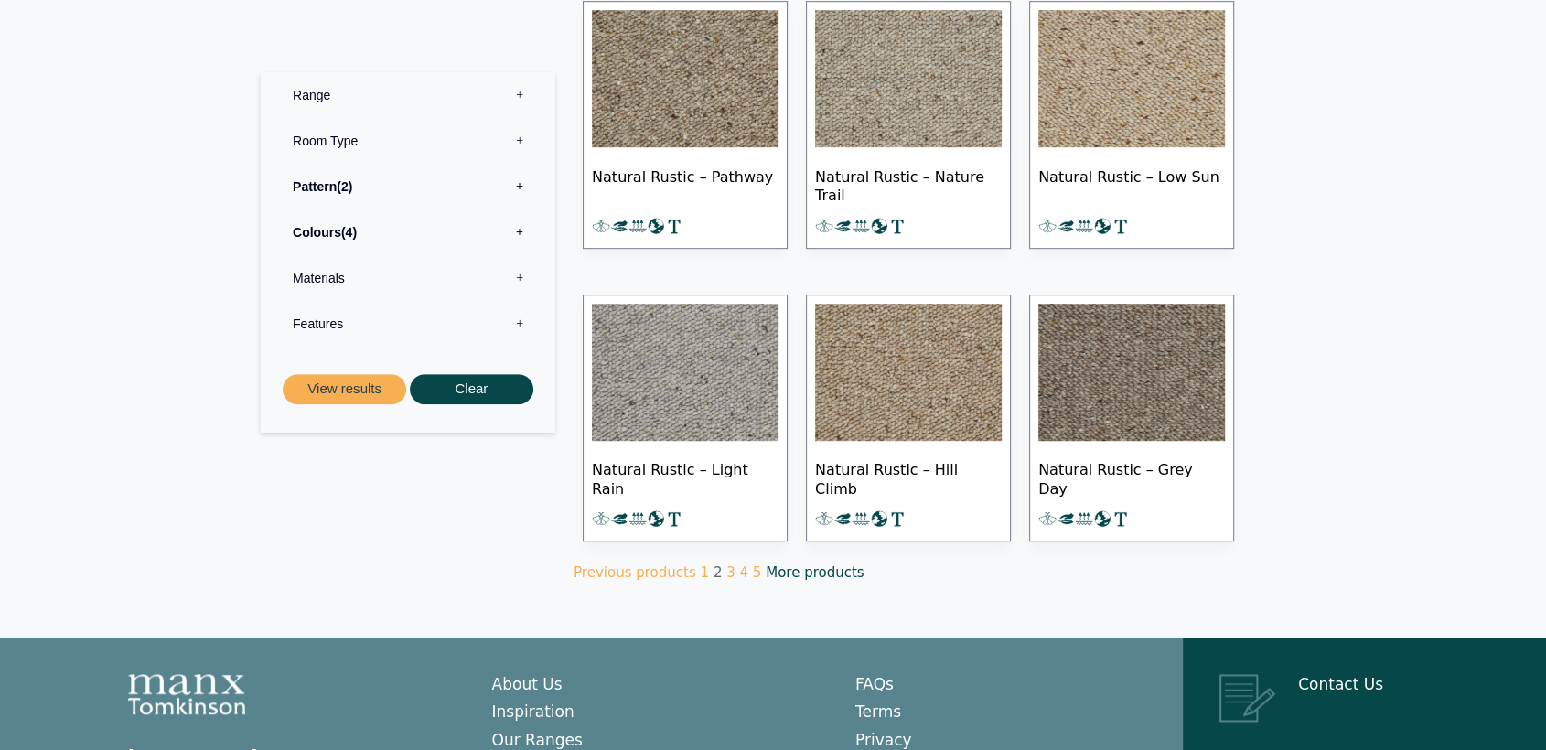
click at [771, 569] on link "More products" at bounding box center [815, 573] width 98 height 16
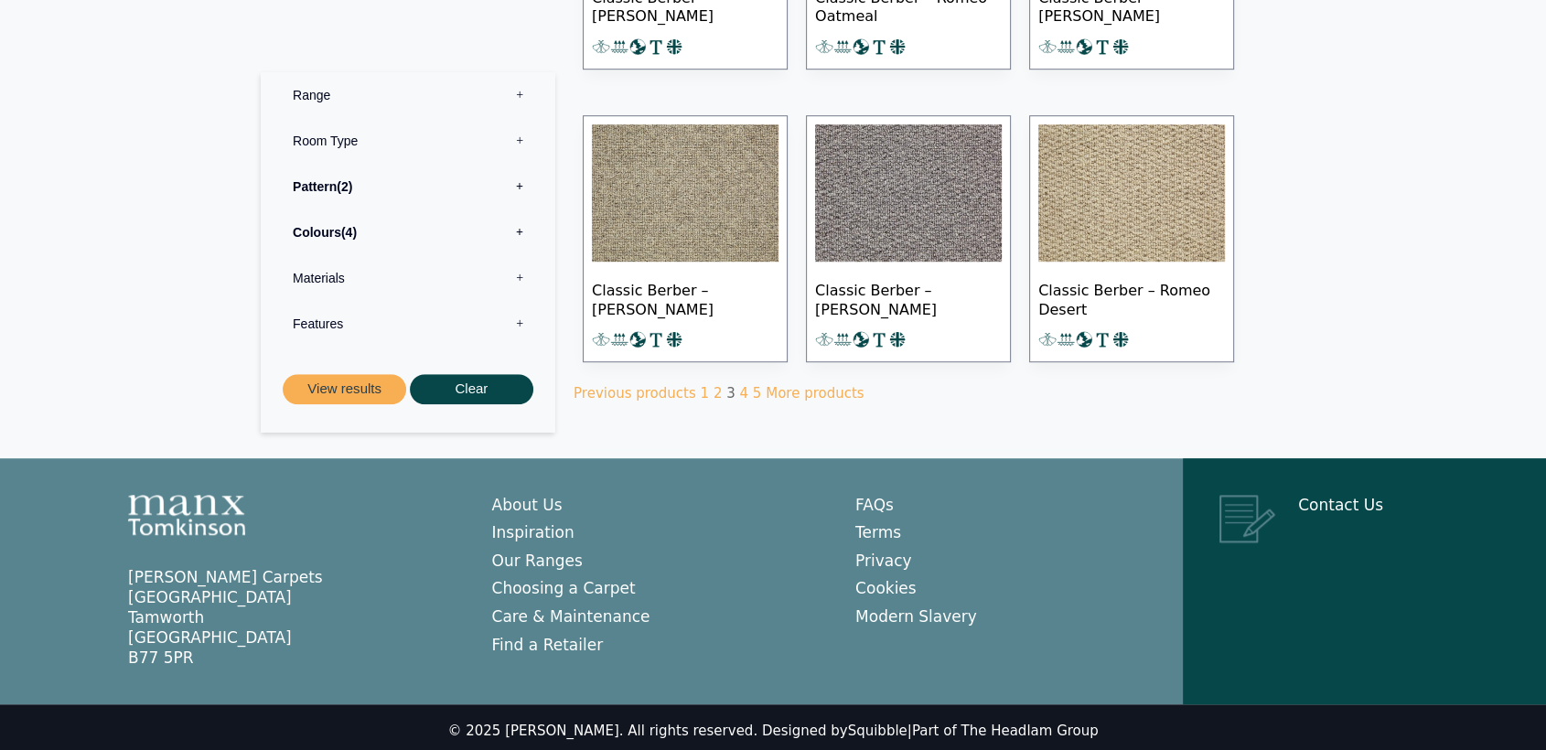
scroll to position [1200, 0]
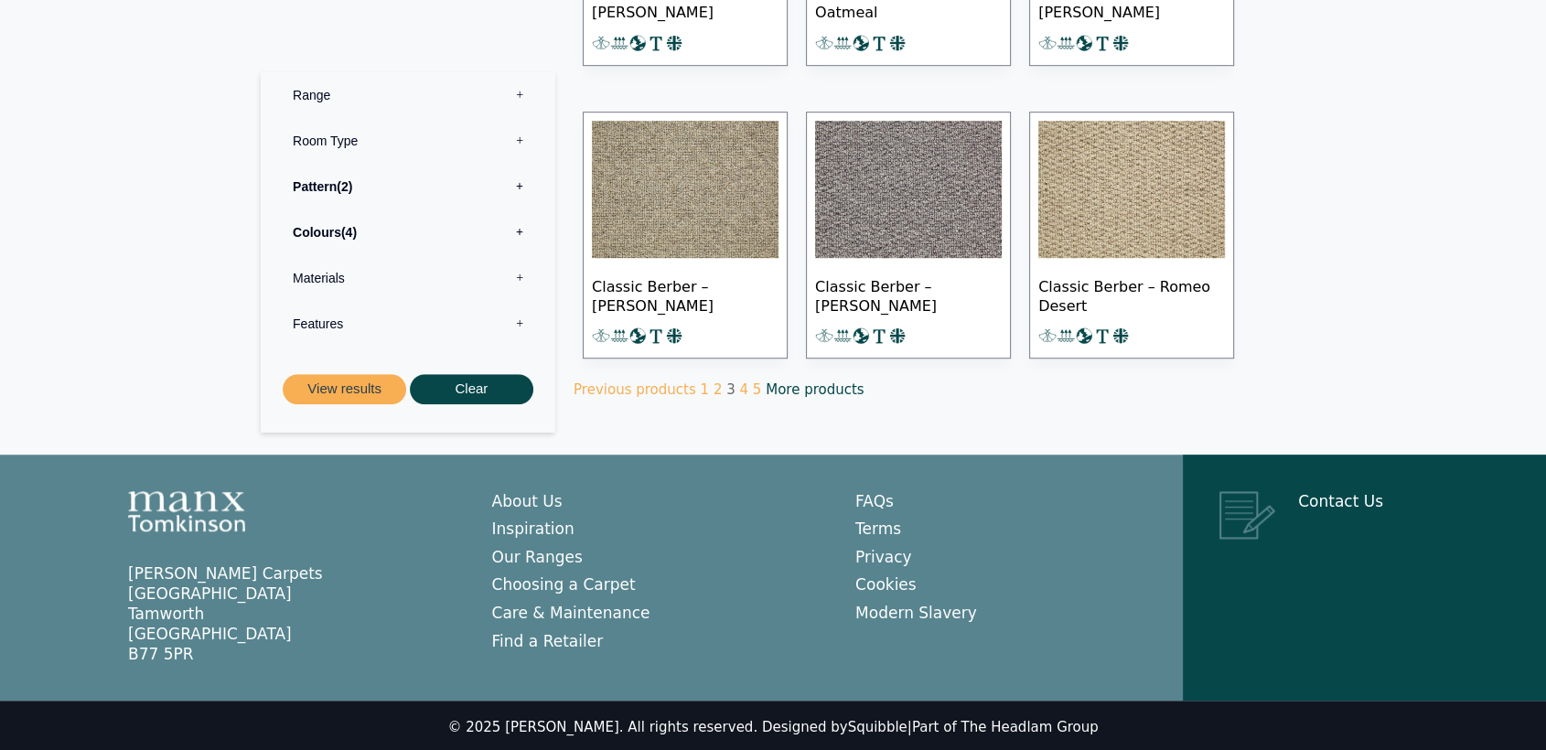
click at [774, 384] on link "More products" at bounding box center [815, 390] width 98 height 16
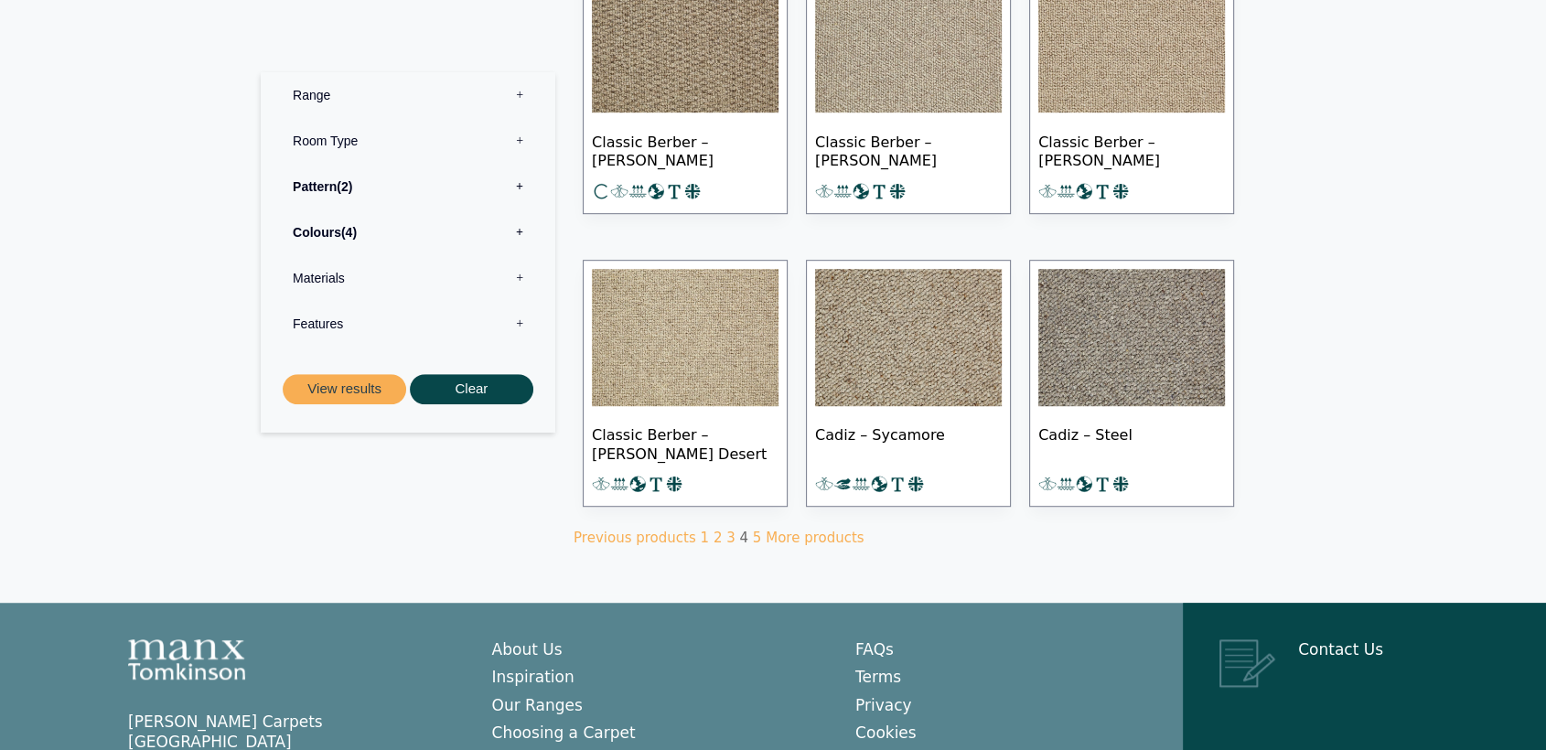
scroll to position [1200, 0]
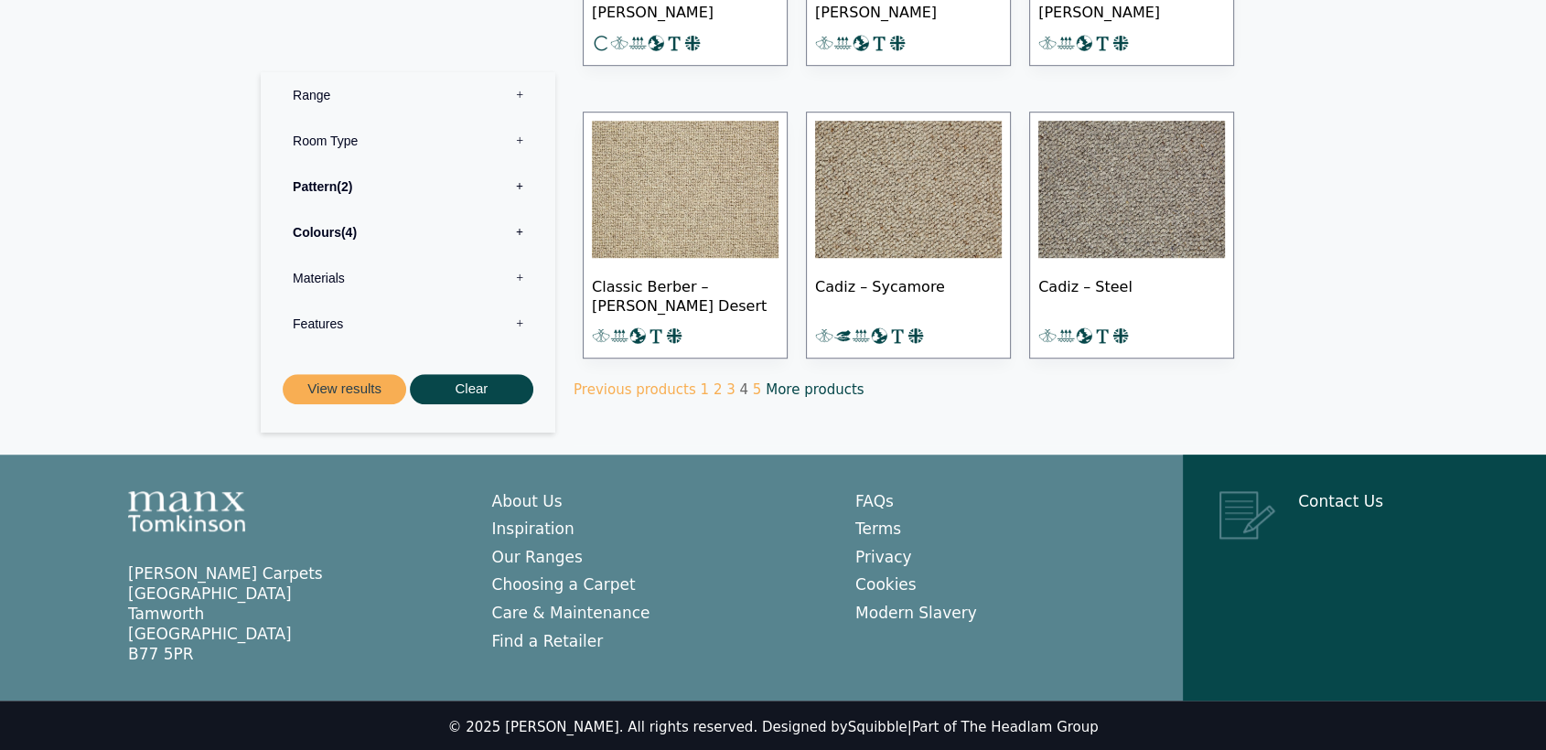
click at [774, 384] on link "More products" at bounding box center [815, 390] width 98 height 16
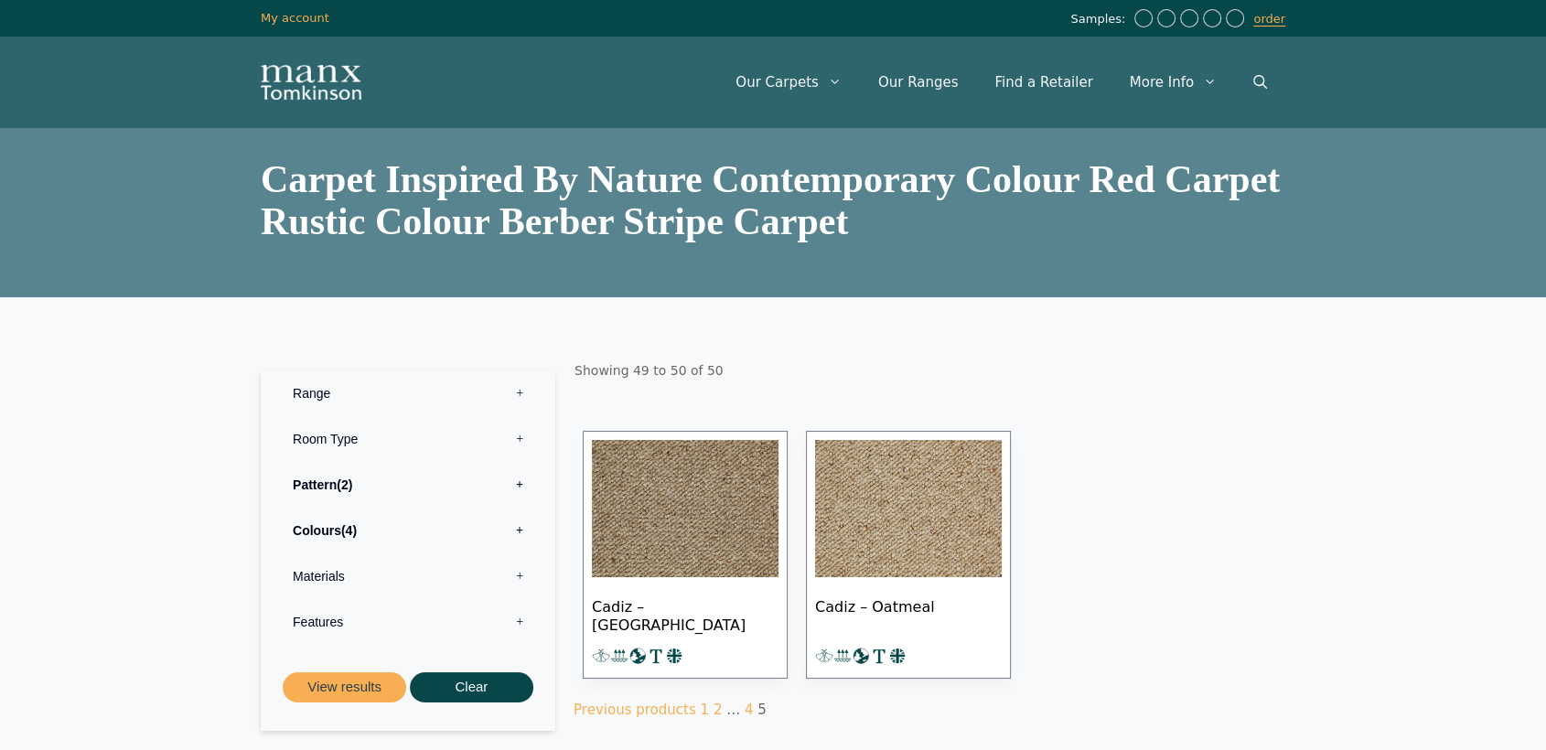
click at [774, 384] on p "Showing 49 to 50 of 50" at bounding box center [928, 370] width 708 height 37
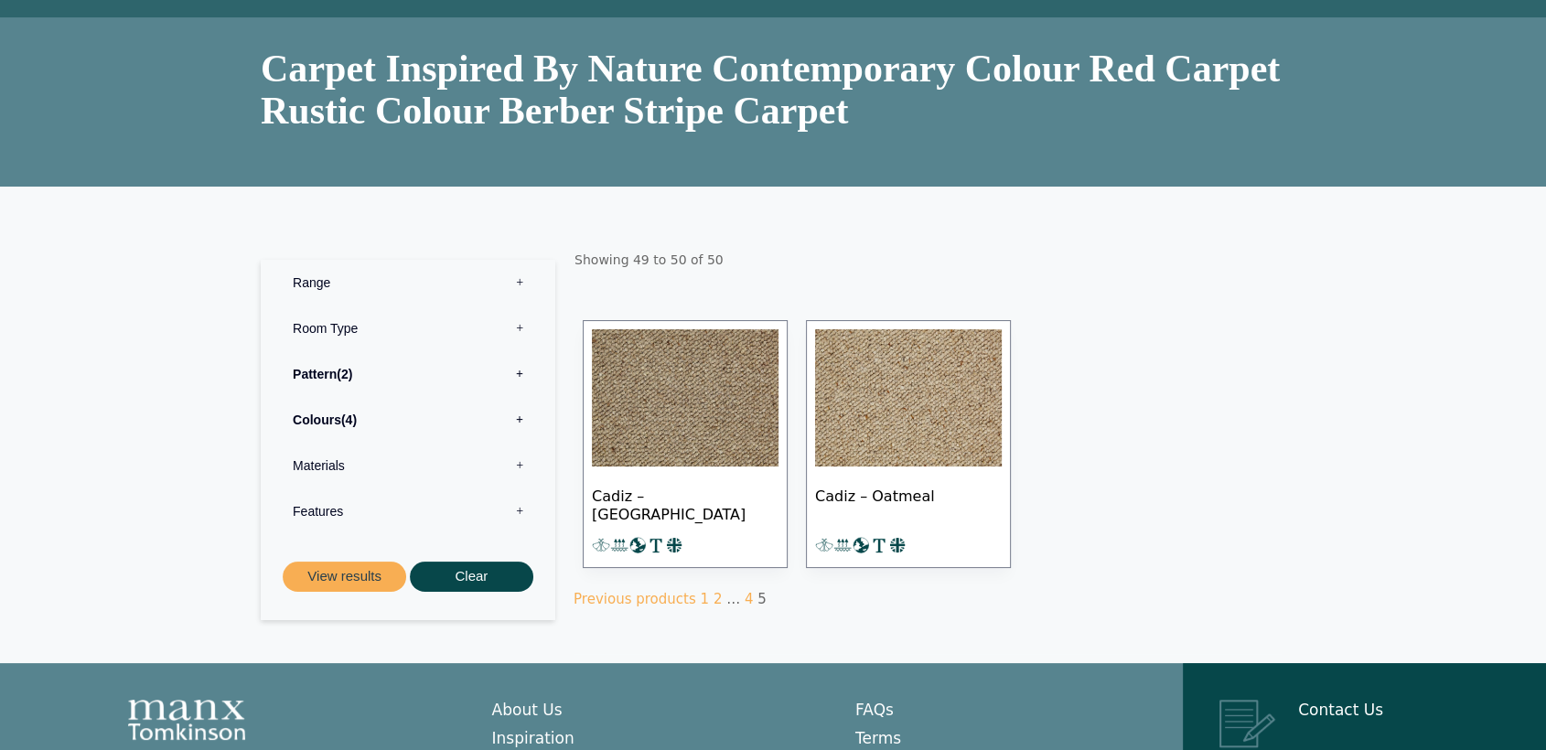
scroll to position [203, 0]
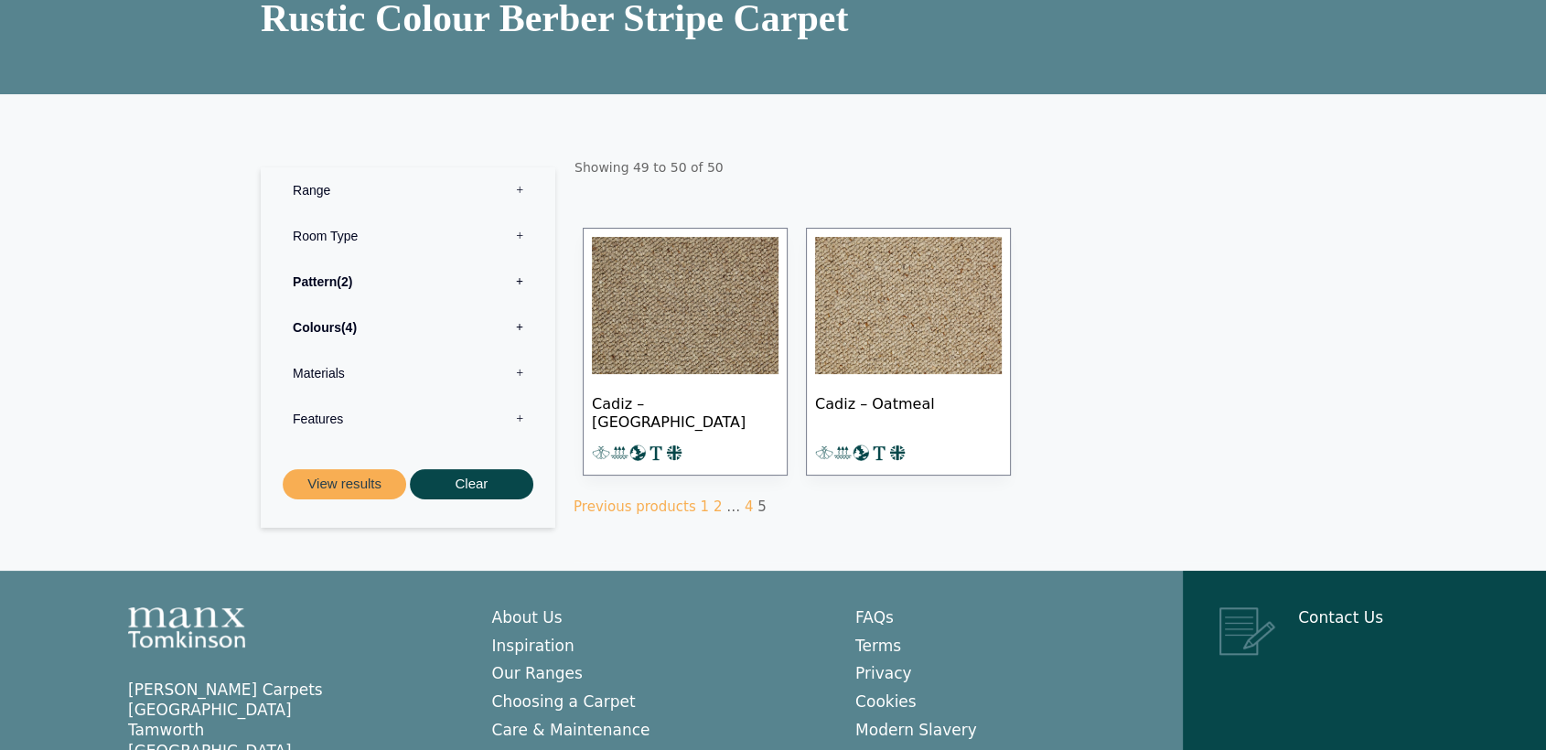
click at [873, 343] on img at bounding box center [908, 305] width 187 height 137
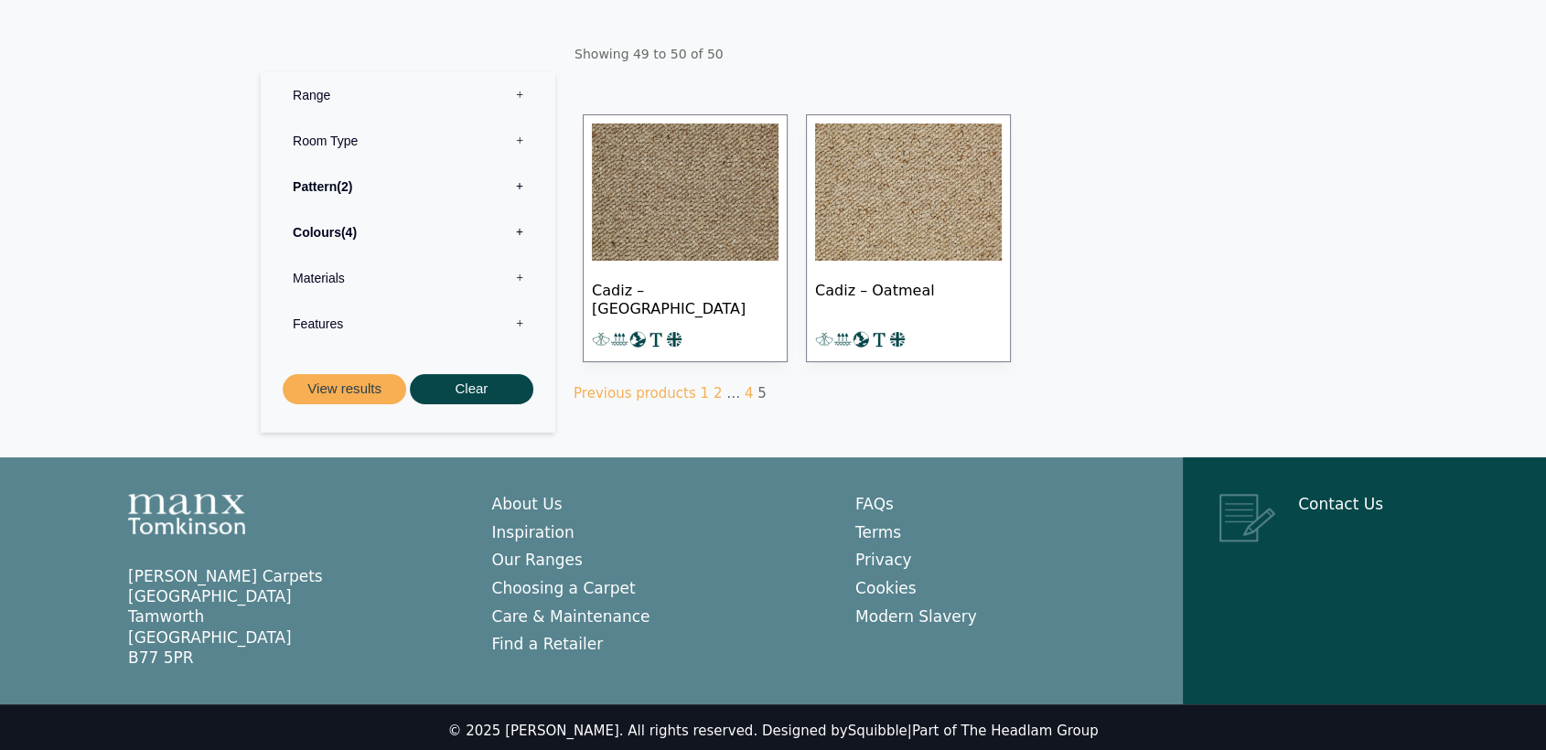
scroll to position [322, 0]
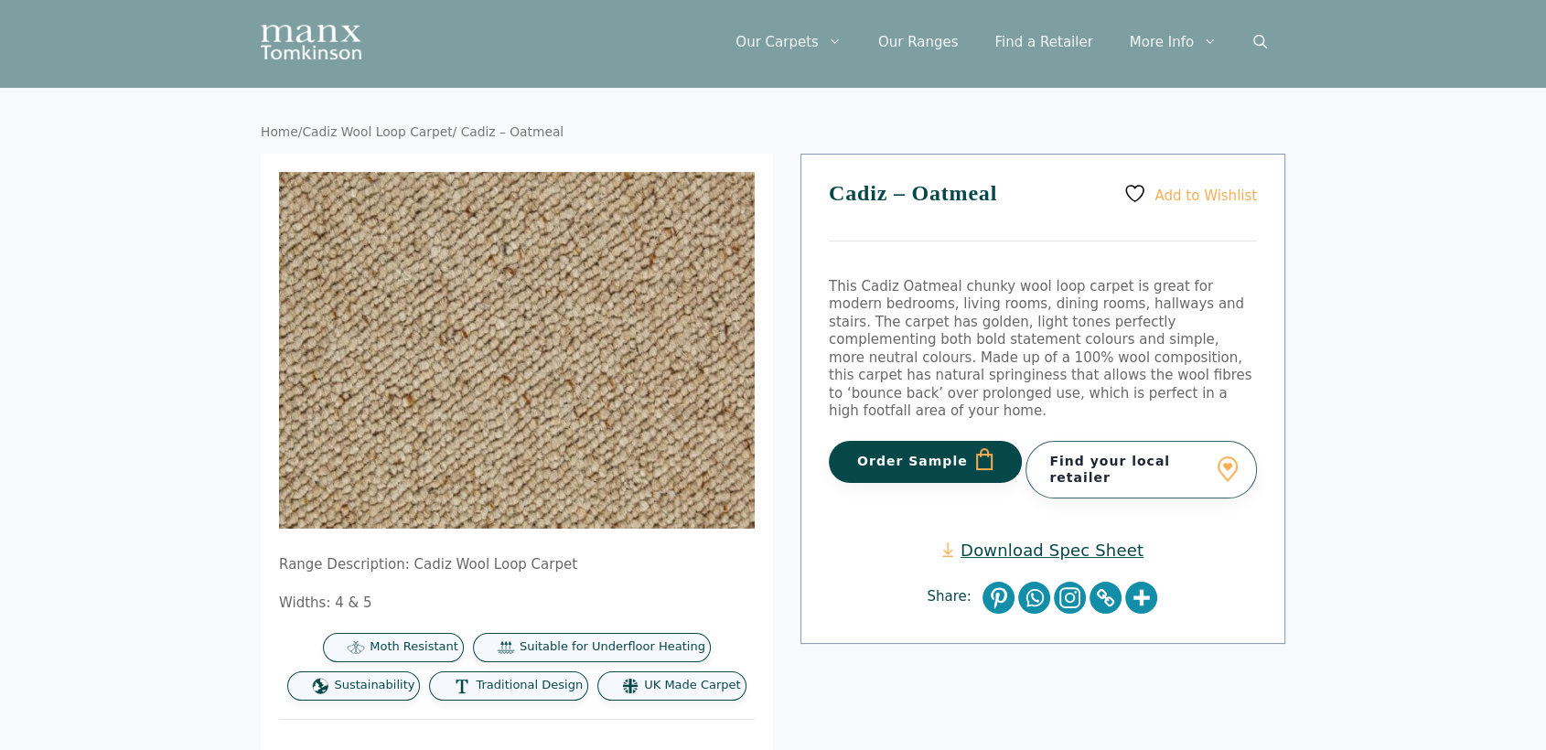
scroll to position [162, 0]
